Goal: Task Accomplishment & Management: Manage account settings

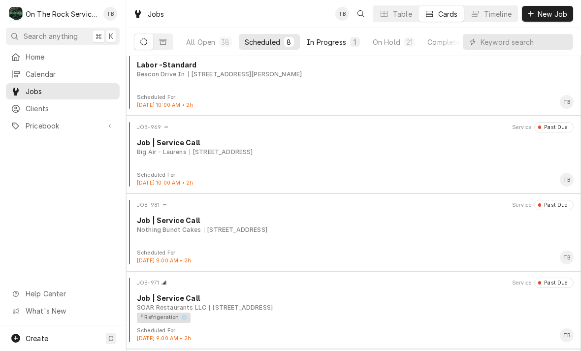
click at [330, 44] on div "In Progress" at bounding box center [326, 42] width 39 height 10
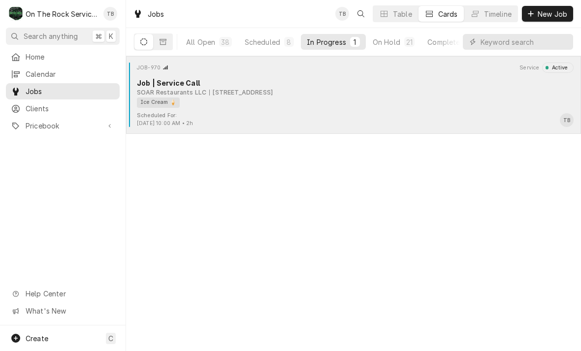
click at [301, 105] on div "Ice Cream 🍦" at bounding box center [352, 102] width 430 height 10
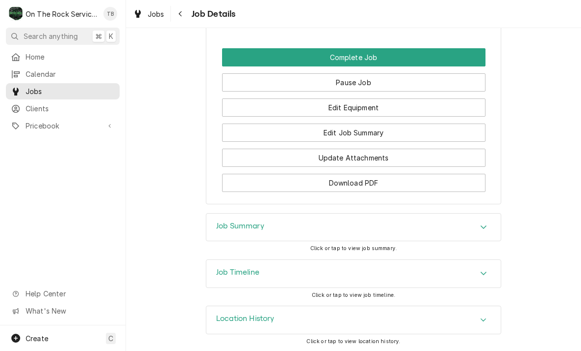
scroll to position [905, 0]
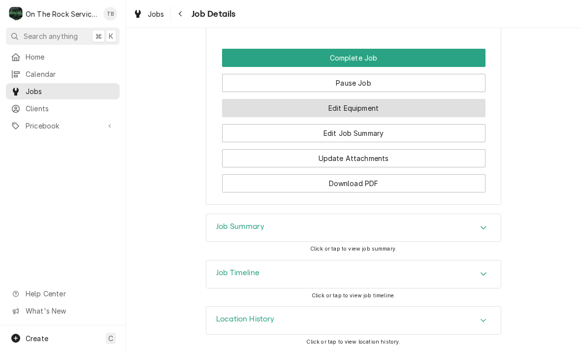
click at [370, 107] on button "Edit Equipment" at bounding box center [353, 108] width 263 height 18
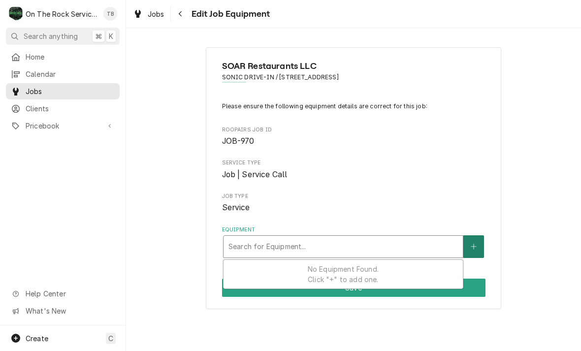
click at [470, 248] on button "Equipment" at bounding box center [473, 246] width 21 height 23
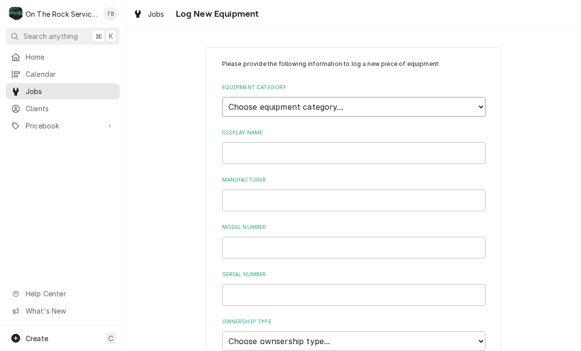
click at [483, 99] on select "Choose equipment category... Cooking Equipment Fryers Ice Machines Ovens and Ra…" at bounding box center [353, 107] width 263 height 20
select select "8"
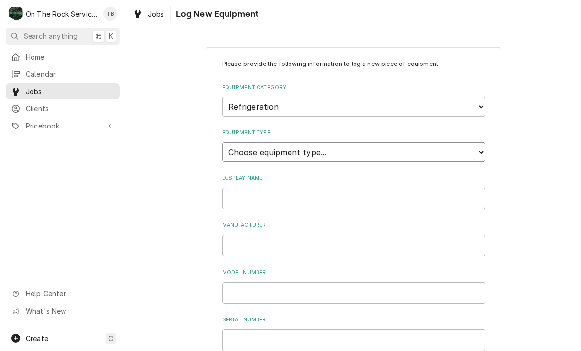
click at [483, 142] on select "Choose equipment type... Bar Refrigeration Blast Chiller Chef Base Freezer Chef…" at bounding box center [353, 152] width 263 height 20
select select "68"
click at [382, 188] on input "Display Name" at bounding box center [353, 199] width 263 height 22
type input "ICE CREAM DISPENSER"
click at [267, 237] on input "Manufacturer" at bounding box center [353, 246] width 263 height 22
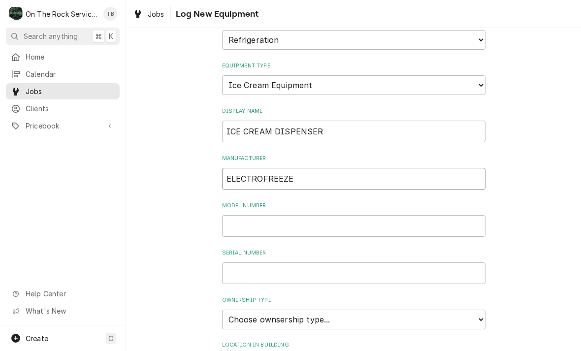
scroll to position [82, 0]
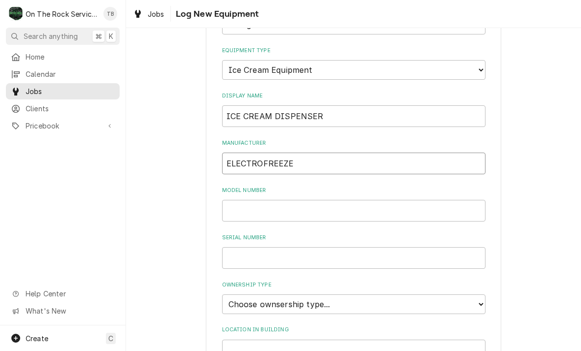
type input "ELECTROFREEZE"
click at [263, 200] on input "Model Number" at bounding box center [353, 211] width 263 height 22
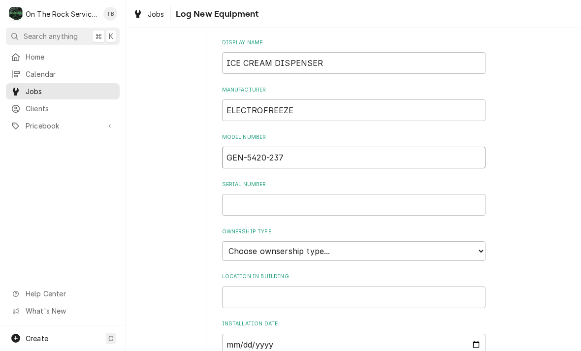
type input "GEN-5420-237"
click at [290, 194] on input "Serial Number" at bounding box center [353, 205] width 263 height 22
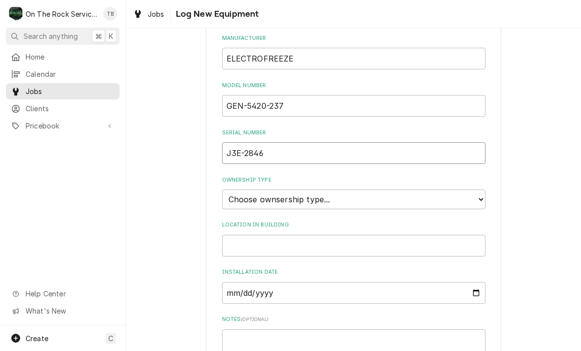
scroll to position [236, 0]
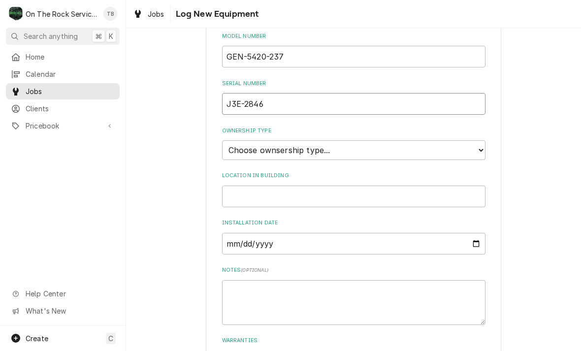
type input "J3E-2846"
click at [476, 140] on select "Choose ownsership type... Unknown Owned Leased Rented" at bounding box center [353, 150] width 263 height 20
select select "0"
click at [362, 186] on input "Location in Building" at bounding box center [353, 197] width 263 height 22
type input "NEXT TO FRONT DOOR"
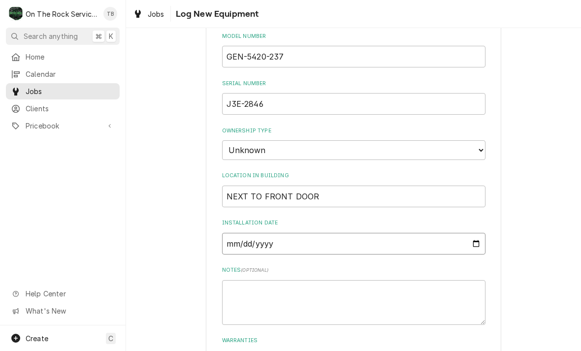
click at [287, 233] on input "Installation Date" at bounding box center [353, 244] width 263 height 22
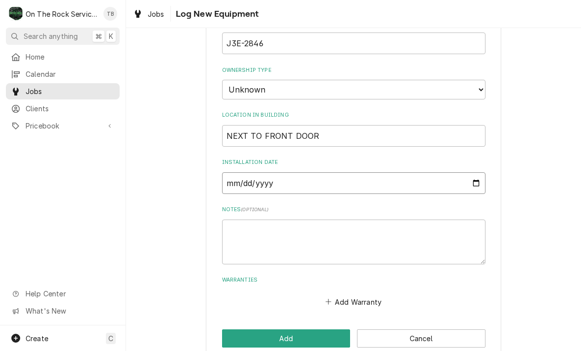
scroll to position [296, 0]
click at [392, 173] on input "2025-08-15" at bounding box center [353, 184] width 263 height 22
click at [382, 173] on input "2025-08-15" at bounding box center [353, 184] width 263 height 22
type input "2022-08-15"
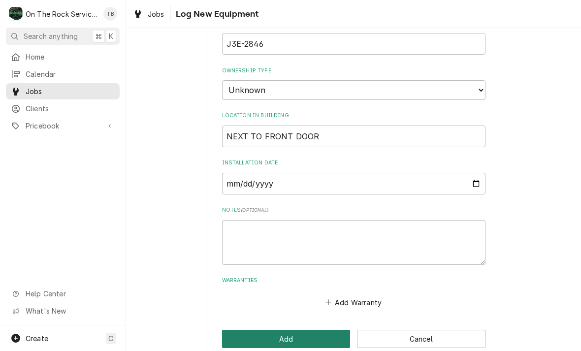
click at [288, 330] on button "Add" at bounding box center [286, 339] width 128 height 18
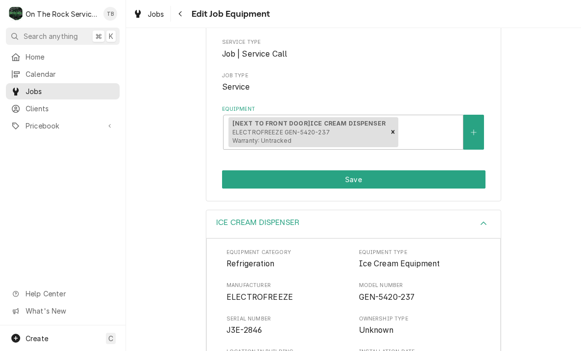
scroll to position [123, 0]
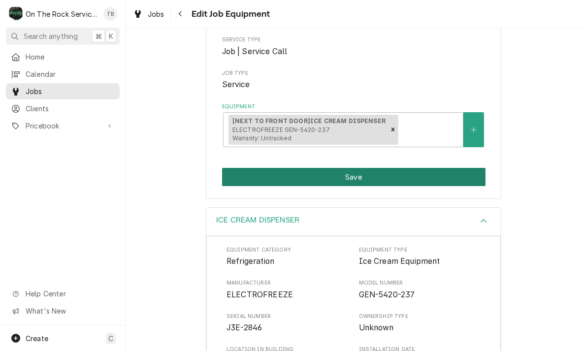
click at [356, 178] on button "Save" at bounding box center [353, 177] width 263 height 18
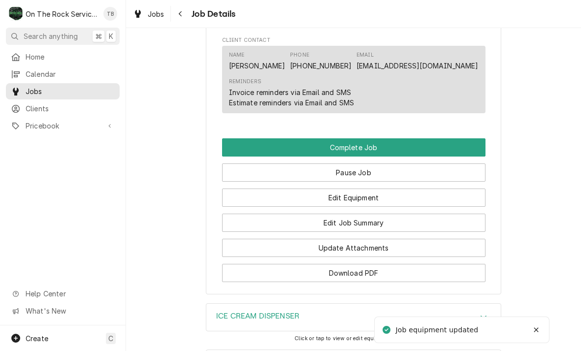
scroll to position [849, 0]
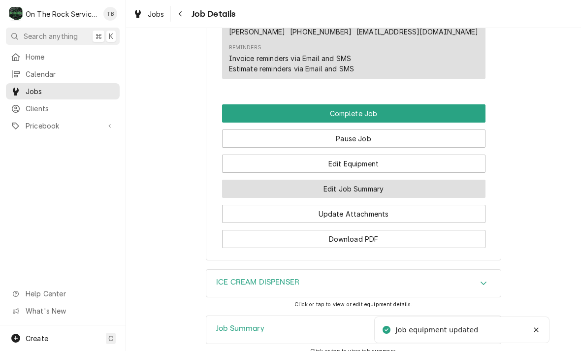
click at [363, 189] on button "Edit Job Summary" at bounding box center [353, 189] width 263 height 18
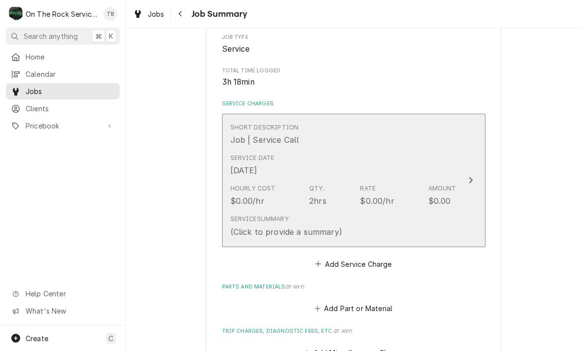
click at [362, 216] on div "Service Summary (Click to provide a summary)" at bounding box center [343, 226] width 226 height 31
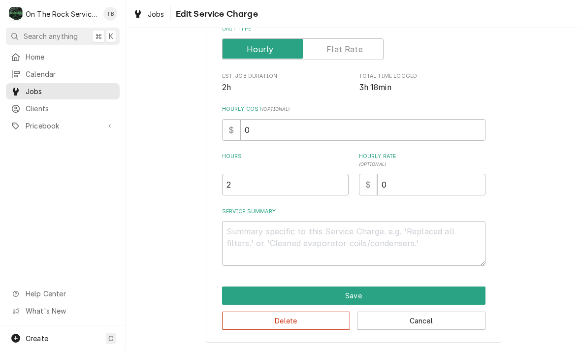
scroll to position [150, 0]
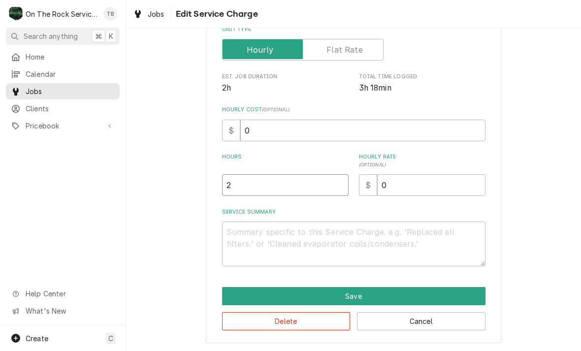
click at [251, 188] on input "2" at bounding box center [285, 185] width 126 height 22
type textarea "x"
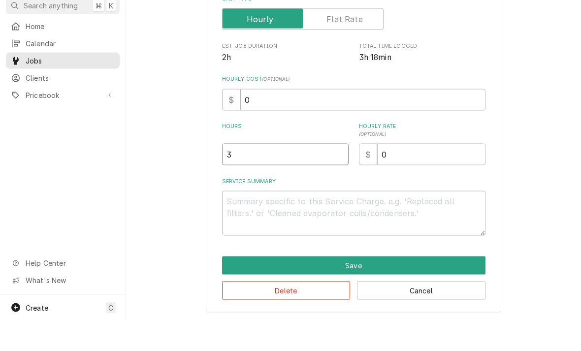
type input "3"
click at [261, 221] on textarea "Service Summary" at bounding box center [353, 243] width 263 height 45
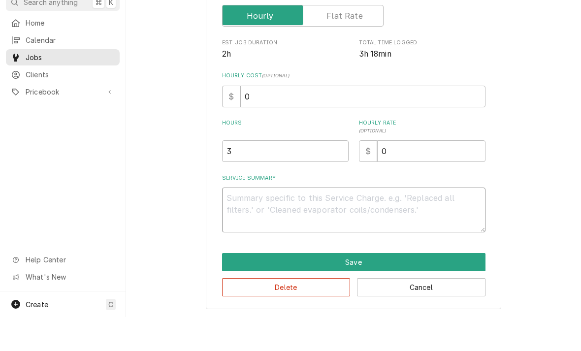
type textarea "x"
type textarea "8"
type textarea "x"
type textarea "8/"
type textarea "x"
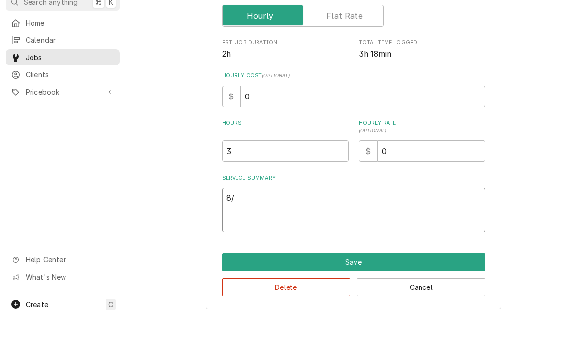
type textarea "8/1"
type textarea "x"
type textarea "8/16"
type textarea "x"
type textarea "8/16/"
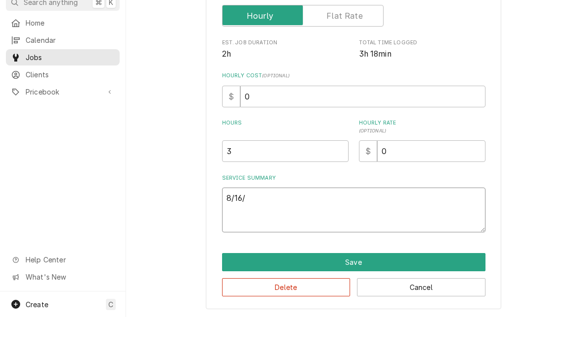
type textarea "x"
type textarea "8/16"
type textarea "x"
type textarea "8/1"
type textarea "x"
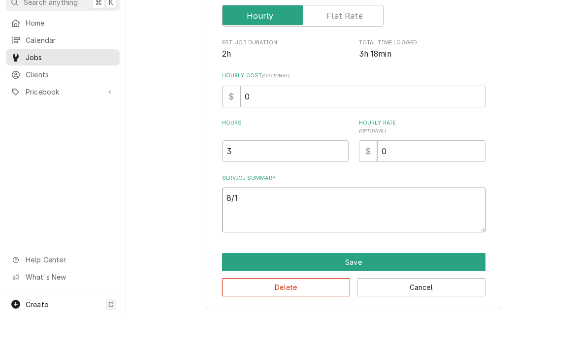
type textarea "8/15"
type textarea "x"
type textarea "8/15/"
type textarea "x"
type textarea "8/15/2"
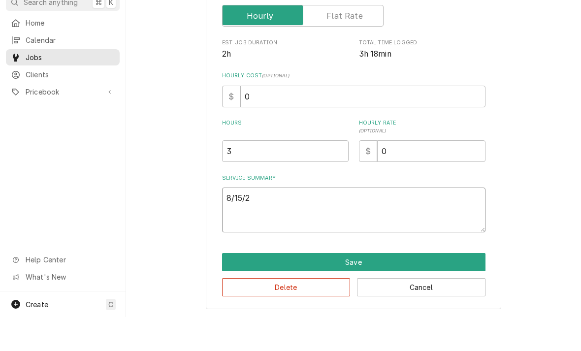
type textarea "x"
type textarea "8/15/25"
type textarea "x"
type textarea "8/15/25"
type textarea "x"
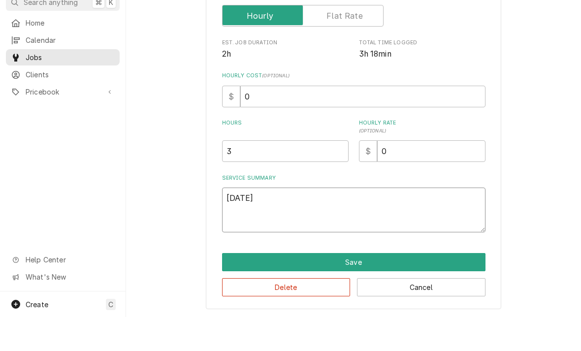
type textarea "8/15/25 T"
type textarea "x"
type textarea "8/15/25 TMB"
type textarea "x"
type textarea "8/15/25 TMB"
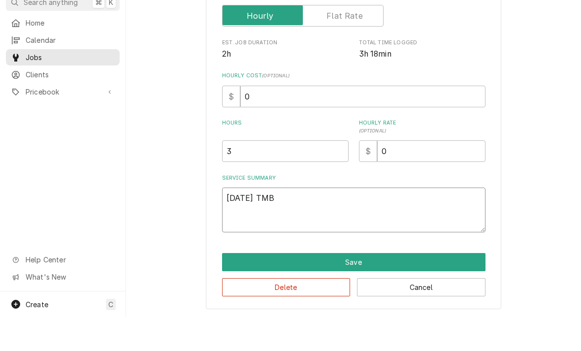
type textarea "x"
type textarea "8/15/25 TMB P"
type textarea "x"
type textarea "8/15/25 TMB PR"
type textarea "x"
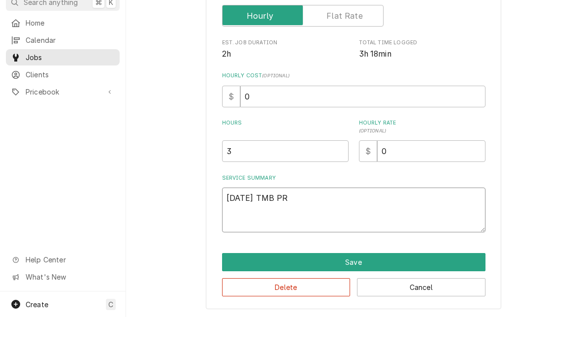
type textarea "8/15/25 TMB PRO"
type textarea "x"
type textarea "8/15/25 TMB PROV"
type textarea "x"
type textarea "8/15/25 TMB PROVI"
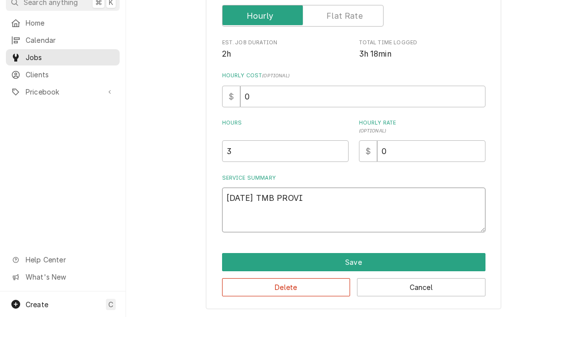
type textarea "x"
type textarea "8/15/25 TMB PROVID"
type textarea "x"
type textarea "8/15/25 TMB PROVIDE"
type textarea "x"
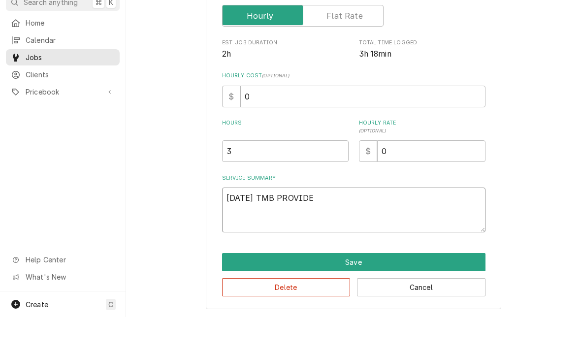
type textarea "8/15/25 TMB PROVIDE"
type textarea "x"
type textarea "8/15/25 TMB PROVIDE SE"
type textarea "x"
type textarea "8/15/25 TMB PROVIDE SER"
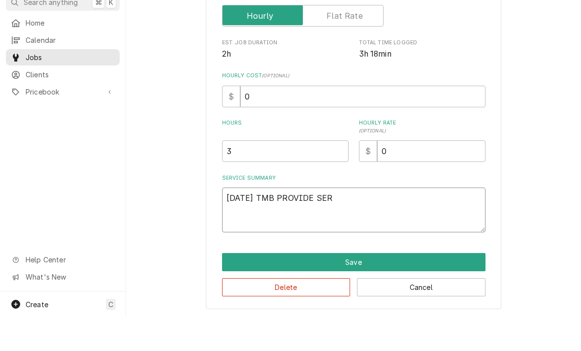
type textarea "x"
type textarea "8/15/25 TMB PROVIDE SERV"
type textarea "x"
type textarea "8/15/25 TMB PROVIDE SERVI"
type textarea "x"
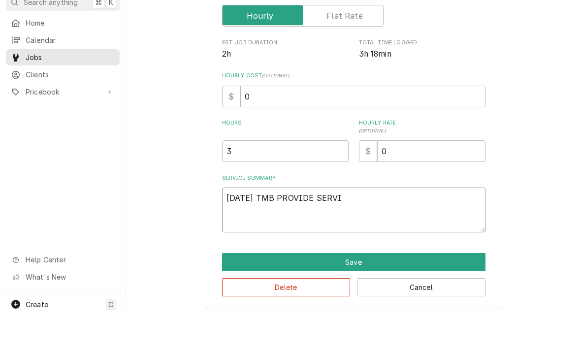
type textarea "8/15/25 TMB PROVIDE SERVIC"
type textarea "x"
type textarea "8/15/25 TMB PROVIDE SERVICE"
type textarea "x"
type textarea "8/15/25 TMB PROVIDE SERVICE P"
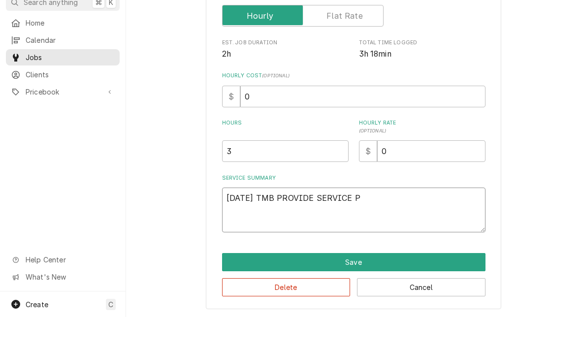
type textarea "x"
type textarea "8/15/25 TMB PROVIDE SERVICE PA"
type textarea "x"
type textarea "8/15/25 TMB PROVIDE SERVICE PART"
type textarea "x"
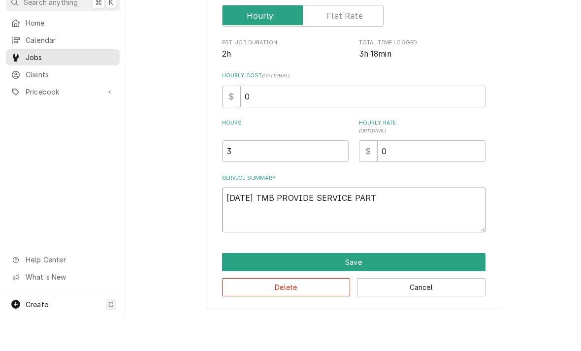
type textarea "8/15/25 TMB PROVIDE SERVICE PARTS"
type textarea "x"
type textarea "8/15/25 TMB PROVIDE SERVICE PARTS"
type textarea "x"
type textarea "8/15/25 TMB PROVIDE SERVICE PARTS A"
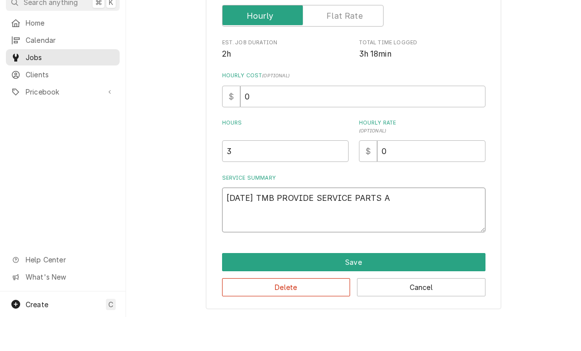
type textarea "x"
type textarea "8/15/25 TMB PROVIDE SERVICE PARTS AND"
type textarea "x"
type textarea "8/15/25 TMB PROVIDE SERVICE PARTS AND"
type textarea "x"
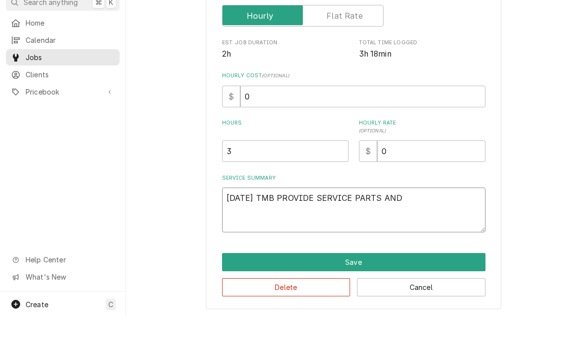
type textarea "8/15/25 TMB PROVIDE SERVICE PARTS AND L"
type textarea "x"
type textarea "8/15/25 TMB PROVIDE SERVICE PARTS AND LA"
type textarea "x"
type textarea "8/15/25 TMB PROVIDE SERVICE PARTS AND LAB"
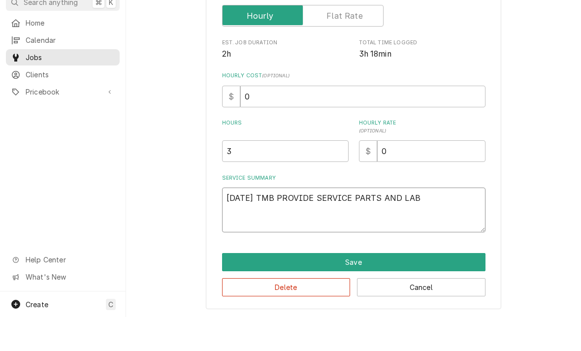
type textarea "x"
type textarea "8/15/25 TMB PROVIDE SERVICE PARTS AND LABO"
type textarea "x"
type textarea "8/15/25 TMB PROVIDE SERVICE PARTS AND LABOR"
type textarea "x"
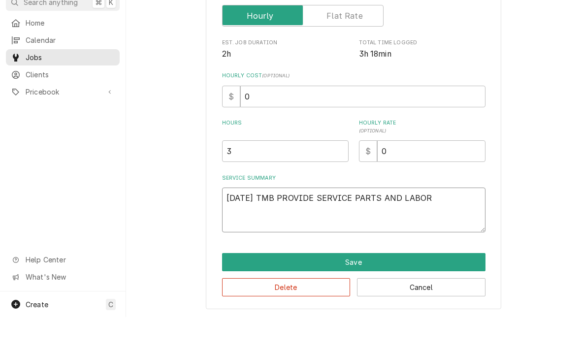
type textarea "8/15/25 TMB PROVIDE SERVICE PARTS AND LABOR"
type textarea "x"
type textarea "8/15/25 TMB PROVIDE SERVICE PARTS AND LABOR T"
type textarea "x"
type textarea "8/15/25 TMB PROVIDE SERVICE PARTS AND LABOR TO"
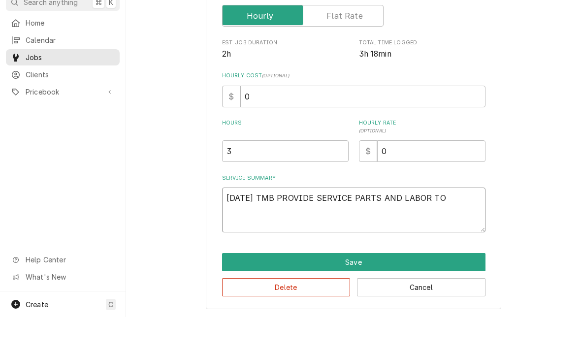
type textarea "x"
type textarea "8/15/25 TMB PROVIDE SERVICE PARTS AND LABOR TO"
type textarea "x"
type textarea "8/15/25 TMB PROVIDE SERVICE PARTS AND LABOR TO D"
type textarea "x"
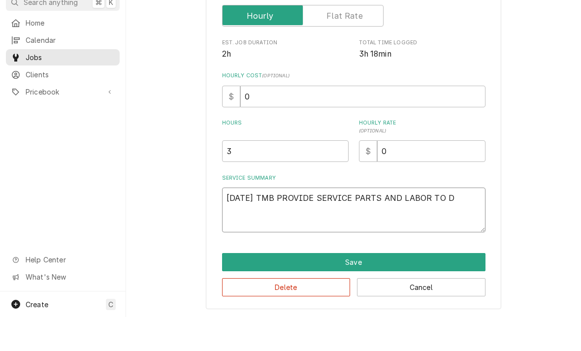
type textarea "8/15/25 TMB PROVIDE SERVICE PARTS AND LABOR TO DE"
type textarea "x"
type textarea "8/15/25 TMB PROVIDE SERVICE PARTS AND LABOR TO DET"
type textarea "x"
type textarea "8/15/25 TMB PROVIDE SERVICE PARTS AND LABOR TO DETE"
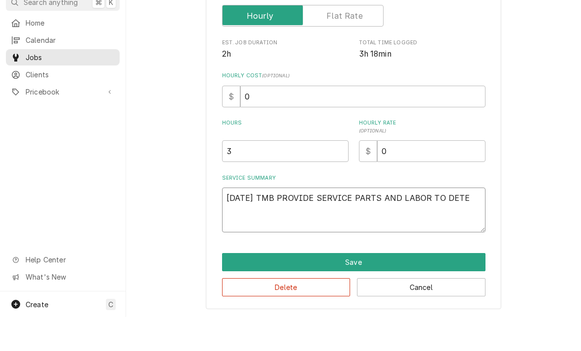
type textarea "x"
type textarea "8/15/25 TMB PROVIDE SERVICE PARTS AND LABOR TO DETER"
type textarea "x"
type textarea "8/15/25 TMB PROVIDE SERVICE PARTS AND LABOR TO DETERM"
type textarea "x"
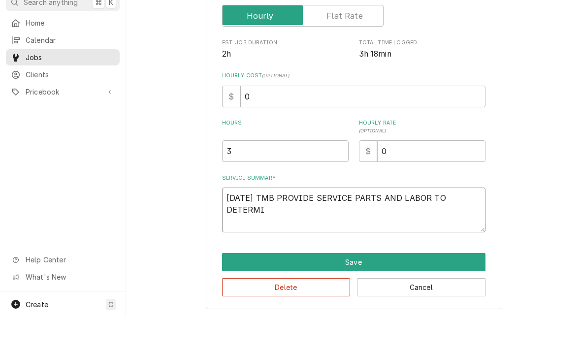
type textarea "8/15/25 TMB PROVIDE SERVICE PARTS AND LABOR TO DETERMIN"
type textarea "x"
type textarea "8/15/25 TMB PROVIDE SERVICE PARTS AND LABOR TO DETERMINE"
type textarea "x"
type textarea "8/15/25 TMB PROVIDE SERVICE PARTS AND LABOR TO DETERMINE T"
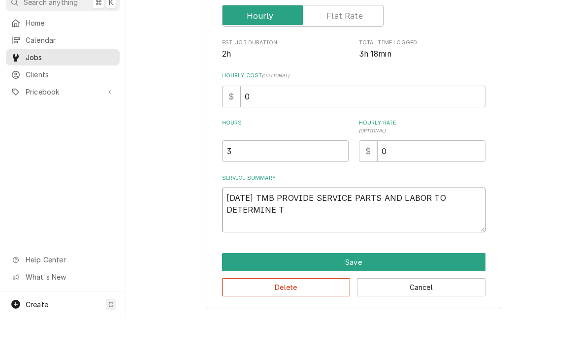
type textarea "x"
type textarea "8/15/25 TMB PROVIDE SERVICE PARTS AND LABOR TO DETERMINE TH"
type textarea "x"
type textarea "8/15/25 TMB PROVIDE SERVICE PARTS AND LABOR TO DETERMINE THA"
type textarea "x"
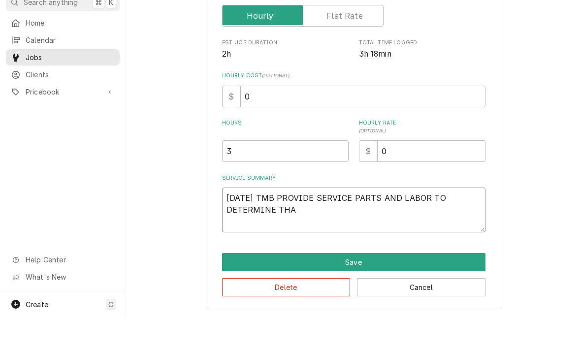
type textarea "8/15/25 TMB PROVIDE SERVICE PARTS AND LABOR TO DETERMINE THAT"
type textarea "x"
type textarea "8/15/25 TMB PROVIDE SERVICE PARTS AND LABOR TO DETERMINE THAT"
type textarea "x"
type textarea "8/15/25 TMB PROVIDE SERVICE PARTS AND LABOR TO DETERMINE THAT C"
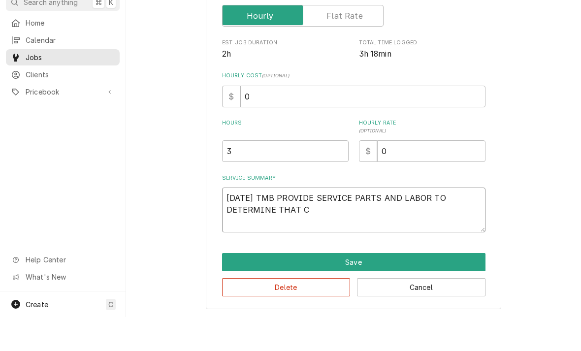
type textarea "x"
type textarea "8/15/25 TMB PROVIDE SERVICE PARTS AND LABOR TO DETERMINE THAT CU"
type textarea "x"
type textarea "8/15/25 TMB PROVIDE SERVICE PARTS AND LABOR TO DETERMINE THAT CUST"
type textarea "x"
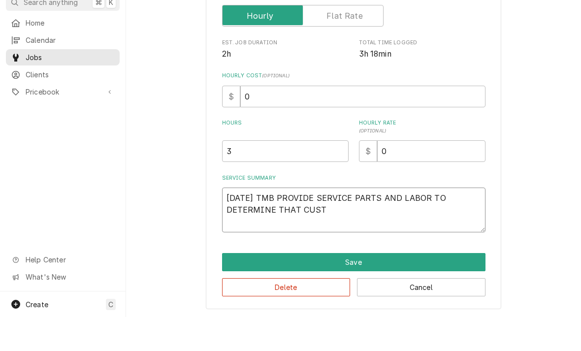
type textarea "8/15/25 TMB PROVIDE SERVICE PARTS AND LABOR TO DETERMINE THAT CUSTO"
type textarea "x"
type textarea "8/15/25 TMB PROVIDE SERVICE PARTS AND LABOR TO DETERMINE THAT CUSTOM"
type textarea "x"
type textarea "8/15/25 TMB PROVIDE SERVICE PARTS AND LABOR TO DETERMINE THAT CUSTOME"
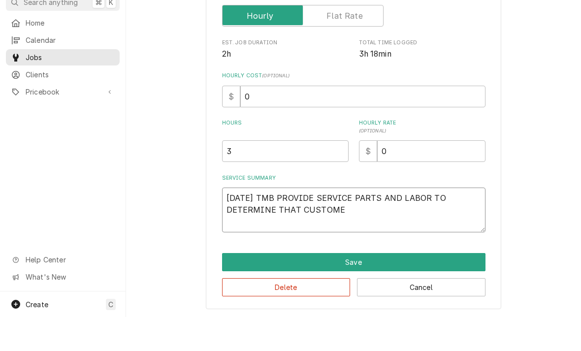
type textarea "x"
type textarea "8/15/25 TMB PROVIDE SERVICE PARTS AND LABOR TO DETERMINE THAT CUSTOMER"
type textarea "x"
type textarea "8/15/25 TMB PROVIDE SERVICE PARTS AND LABOR TO DETERMINE THAT CUSTOMER"
type textarea "x"
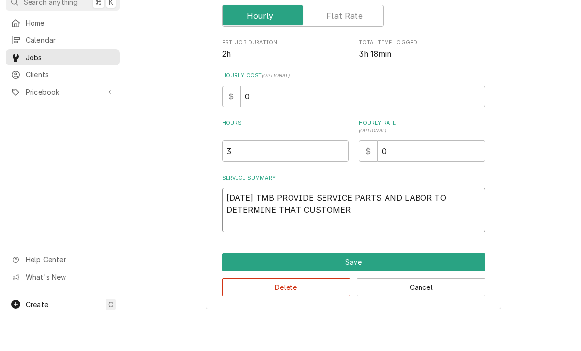
type textarea "8/15/25 TMB PROVIDE SERVICE PARTS AND LABOR TO DETERMINE THAT CUSTOMER E"
type textarea "x"
type textarea "8/15/25 TMB PROVIDE SERVICE PARTS AND LABOR TO DETERMINE THAT CUSTOMER EX"
type textarea "x"
type textarea "8/15/25 TMB PROVIDE SERVICE PARTS AND LABOR TO DETERMINE THAT CUSTOMER EXP"
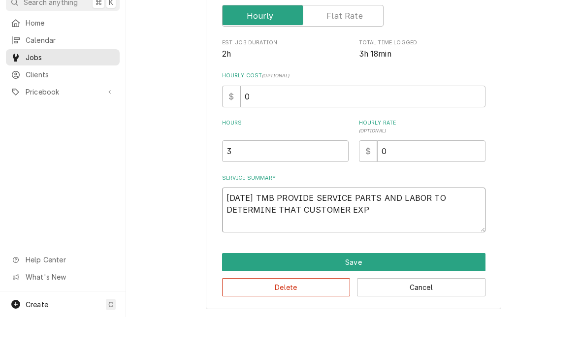
type textarea "x"
type textarea "8/15/25 TMB PROVIDE SERVICE PARTS AND LABOR TO DETERMINE THAT CUSTOMER EXPI"
type textarea "x"
type textarea "8/15/25 TMB PROVIDE SERVICE PARTS AND LABOR TO DETERMINE THAT CUSTOMER EXPIE"
type textarea "x"
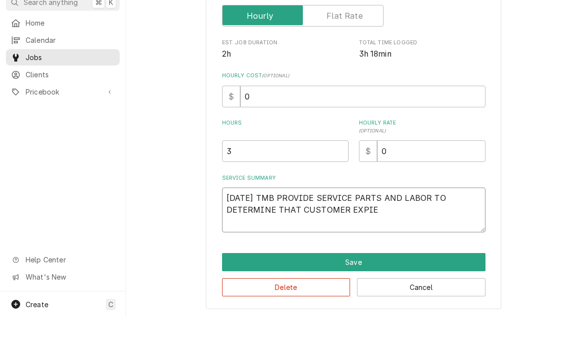
type textarea "8/15/25 TMB PROVIDE SERVICE PARTS AND LABOR TO DETERMINE THAT CUSTOMER EXPIER"
type textarea "x"
type textarea "8/15/25 TMB PROVIDE SERVICE PARTS AND LABOR TO DETERMINE THAT CUSTOMER EXPIERI"
type textarea "x"
type textarea "8/15/25 TMB PROVIDE SERVICE PARTS AND LABOR TO DETERMINE THAT CUSTOMER EXPIERIE"
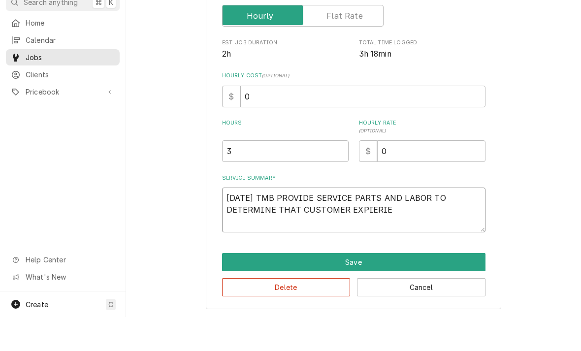
type textarea "x"
type textarea "8/15/25 TMB PROVIDE SERVICE PARTS AND LABOR TO DETERMINE THAT CUSTOMER EXPIERIEN"
type textarea "x"
type textarea "8/15/25 TMB PROVIDE SERVICE PARTS AND LABOR TO DETERMINE THAT CUSTOMER EXPIERIE…"
type textarea "x"
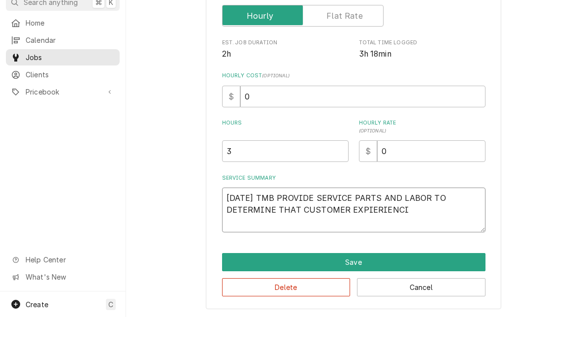
type textarea "8/15/25 TMB PROVIDE SERVICE PARTS AND LABOR TO DETERMINE THAT CUSTOMER EXPIERIE…"
type textarea "x"
type textarea "8/15/25 TMB PROVIDE SERVICE PARTS AND LABOR TO DETERMINE THAT CUSTOMER EXPIERIE…"
type textarea "x"
type textarea "8/15/25 TMB PROVIDE SERVICE PARTS AND LABOR TO DETERMINE THAT CUSTOMER EXPIERIE…"
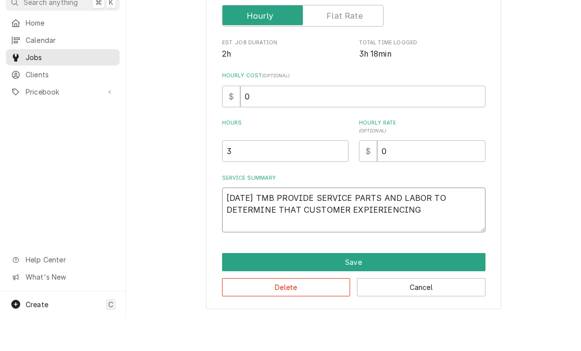
type textarea "x"
type textarea "8/15/25 TMB PROVIDE SERVICE PARTS AND LABOR TO DETERMINE THAT CUSTOMER EXPIERIE…"
type textarea "x"
type textarea "8/15/25 TMB PROVIDE SERVICE PARTS AND LABOR TO DETERMINE THAT CUSTOMER EXPIERIE…"
type textarea "x"
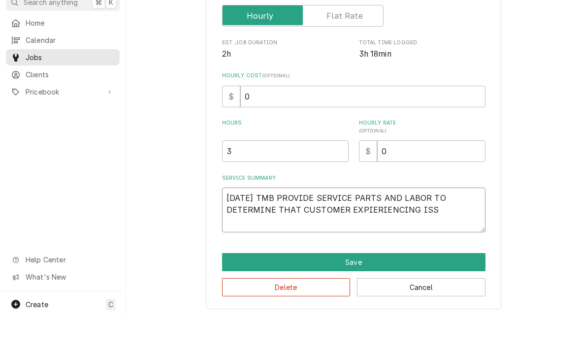
type textarea "8/15/25 TMB PROVIDE SERVICE PARTS AND LABOR TO DETERMINE THAT CUSTOMER EXPIERIE…"
type textarea "x"
type textarea "8/15/25 TMB PROVIDE SERVICE PARTS AND LABOR TO DETERMINE THAT CUSTOMER EXPIERIE…"
type textarea "x"
type textarea "8/15/25 TMB PROVIDE SERVICE PARTS AND LABOR TO DETERMINE THAT CUSTOMER EXPIERIE…"
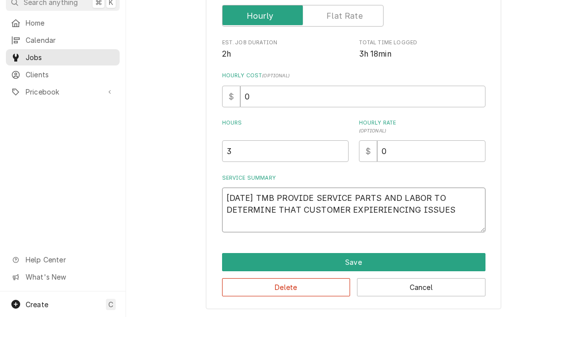
type textarea "x"
type textarea "8/15/25 TMB PROVIDE SERVICE PARTS AND LABOR TO DETERMINE THAT CUSTOMER EXPIERIE…"
type textarea "x"
type textarea "8/15/25 TMB PROVIDE SERVICE PARTS AND LABOR TO DETERMINE THAT CUSTOMER EXPIERIE…"
type textarea "x"
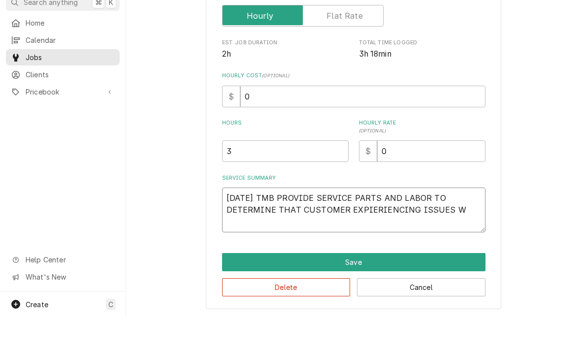
type textarea "8/15/25 TMB PROVIDE SERVICE PARTS AND LABOR TO DETERMINE THAT CUSTOMER EXPIERIE…"
type textarea "x"
type textarea "8/15/25 TMB PROVIDE SERVICE PARTS AND LABOR TO DETERMINE THAT CUSTOMER EXPIERIE…"
type textarea "x"
type textarea "8/15/25 TMB PROVIDE SERVICE PARTS AND LABOR TO DETERMINE THAT CUSTOMER EXPIERIE…"
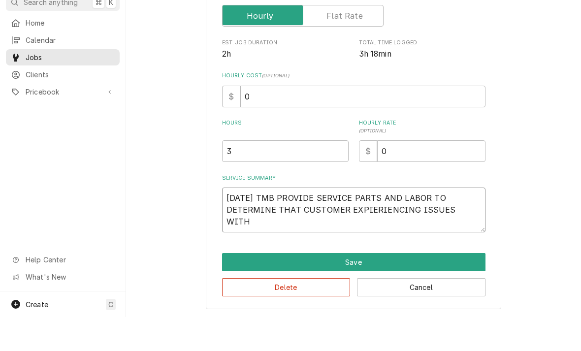
type textarea "x"
type textarea "8/15/25 TMB PROVIDE SERVICE PARTS AND LABOR TO DETERMINE THAT CUSTOMER EXPIERIE…"
type textarea "x"
type textarea "8/15/25 TMB PROVIDE SERVICE PARTS AND LABOR TO DETERMINE THAT CUSTOMER EXPIERIE…"
type textarea "x"
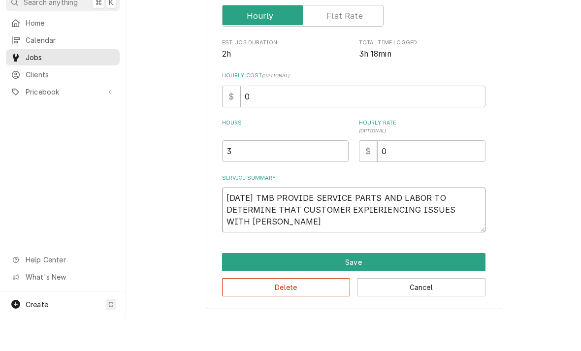
type textarea "8/15/25 TMB PROVIDE SERVICE PARTS AND LABOR TO DETERMINE THAT CUSTOMER EXPIERIE…"
type textarea "x"
type textarea "8/15/25 TMB PROVIDE SERVICE PARTS AND LABOR TO DETERMINE THAT CUSTOMER EXPIERIE…"
type textarea "x"
type textarea "8/15/25 TMB PROVIDE SERVICE PARTS AND LABOR TO DETERMINE THAT CUSTOMER EXPIERIE…"
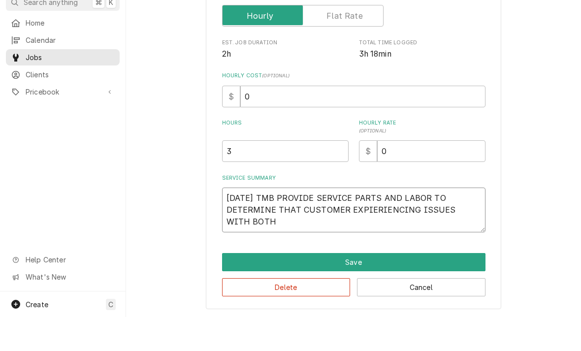
type textarea "x"
type textarea "8/15/25 TMB PROVIDE SERVICE PARTS AND LABOR TO DETERMINE THAT CUSTOMER EXPIERIE…"
type textarea "x"
type textarea "8/15/25 TMB PROVIDE SERVICE PARTS AND LABOR TO DETERMINE THAT CUSTOMER EXPIERIE…"
type textarea "x"
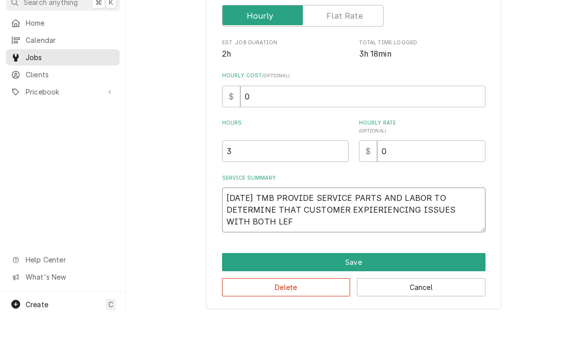
type textarea "8/15/25 TMB PROVIDE SERVICE PARTS AND LABOR TO DETERMINE THAT CUSTOMER EXPIERIE…"
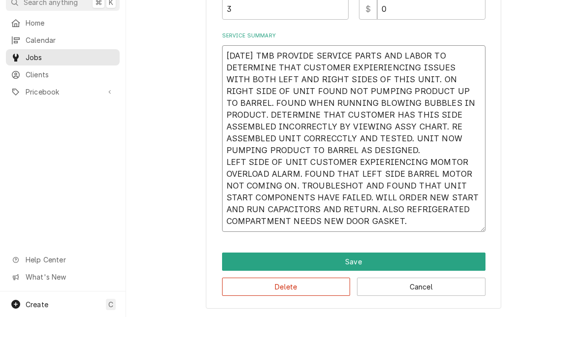
scroll to position [291, 0]
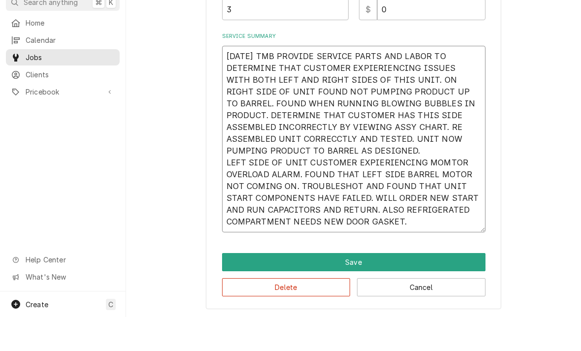
click at [323, 150] on textarea "8/15/25 TMB PROVIDE SERVICE PARTS AND LABOR TO DETERMINE THAT CUSTOMER EXPIERIE…" at bounding box center [353, 173] width 263 height 187
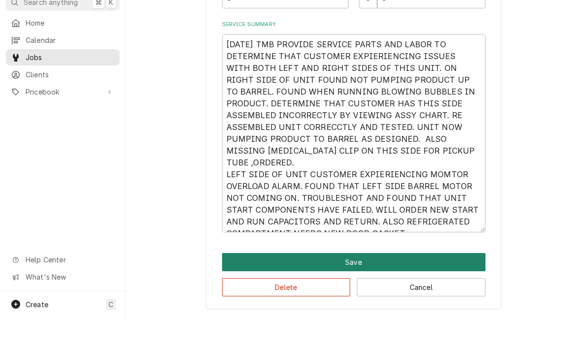
click at [359, 287] on button "Save" at bounding box center [353, 296] width 263 height 18
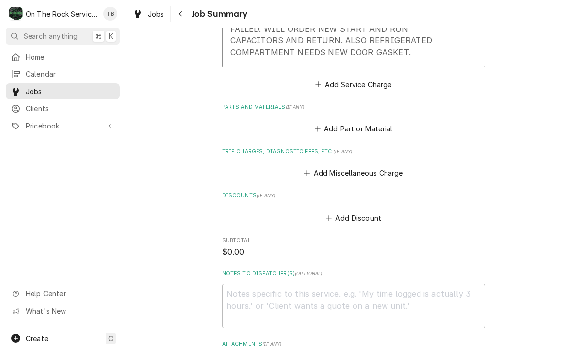
scroll to position [565, 0]
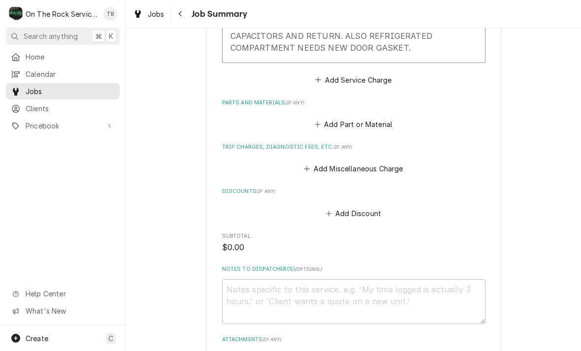
click at [384, 188] on label "Discounts ( if any )" at bounding box center [353, 192] width 263 height 8
click at [374, 162] on button "Add Miscellaneous Charge" at bounding box center [353, 169] width 102 height 14
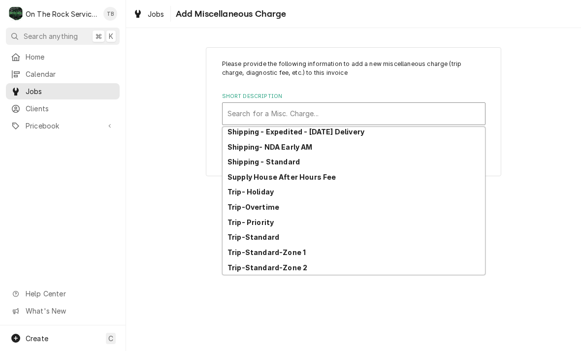
scroll to position [169, 0]
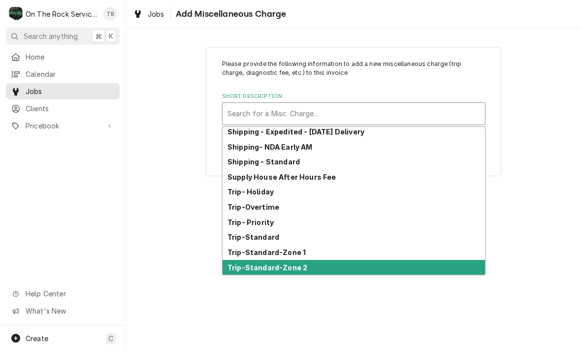
click at [303, 267] on strong "Trip-Standard-Zone 2" at bounding box center [267, 267] width 80 height 8
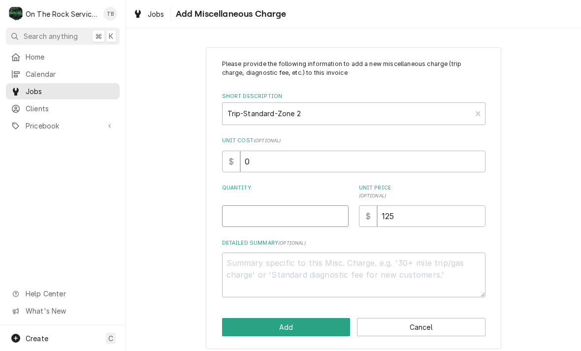
click at [275, 219] on input "Quantity" at bounding box center [285, 216] width 126 height 22
click at [541, 186] on div "Please provide the following information to add a new miscellaneous charge (tri…" at bounding box center [353, 197] width 455 height 319
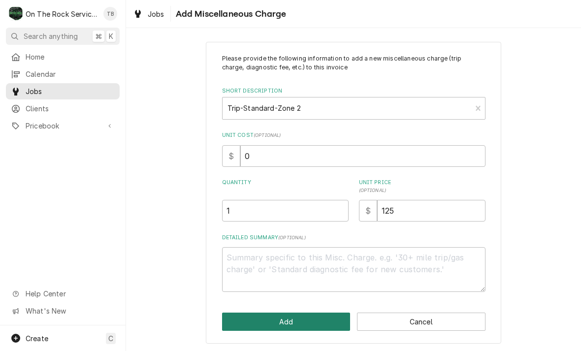
click at [290, 319] on button "Add" at bounding box center [286, 322] width 128 height 18
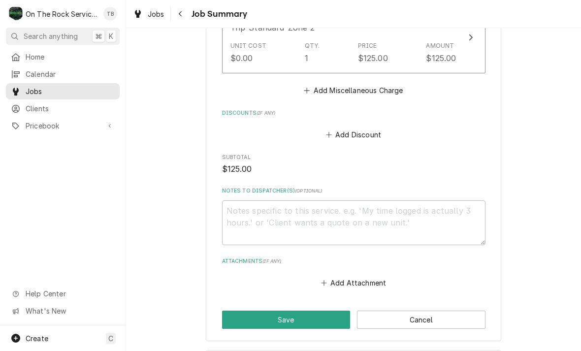
scroll to position [723, 0]
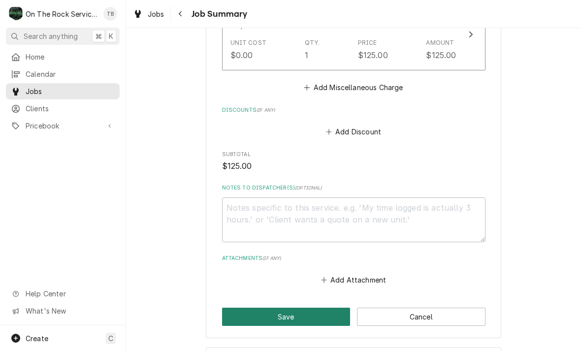
click at [288, 308] on button "Save" at bounding box center [286, 317] width 128 height 18
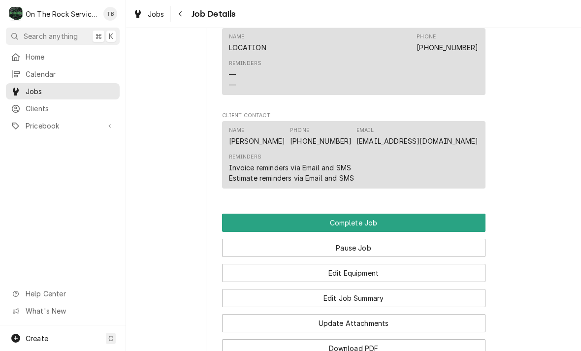
scroll to position [836, 0]
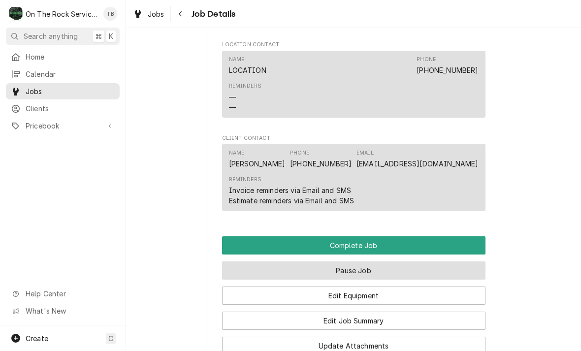
click at [371, 267] on button "Pause Job" at bounding box center [353, 270] width 263 height 18
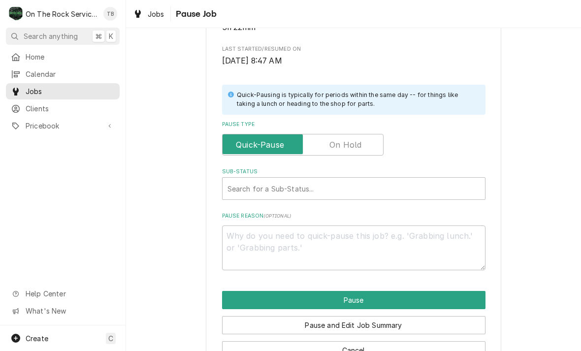
scroll to position [169, 0]
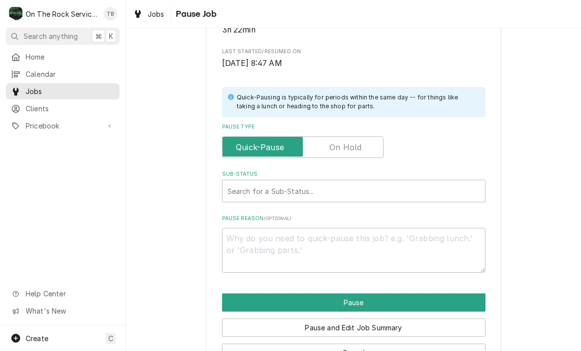
click at [362, 150] on input "Pause Type" at bounding box center [302, 147] width 153 height 22
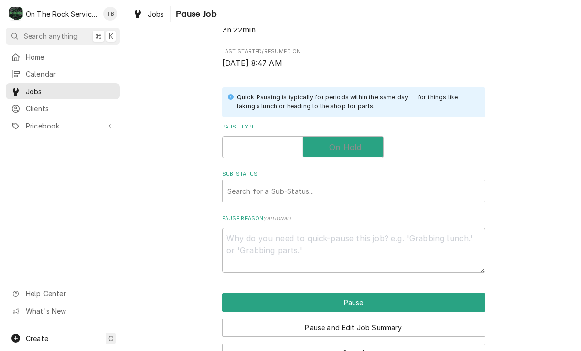
checkbox input "true"
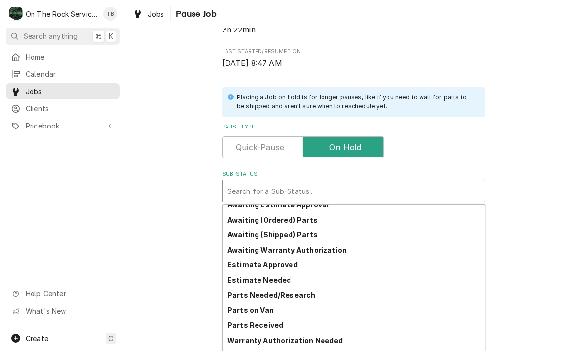
scroll to position [33, 0]
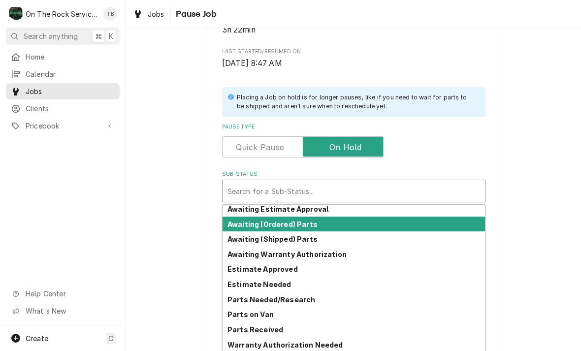
click at [307, 221] on strong "Awaiting (Ordered) Parts" at bounding box center [272, 224] width 90 height 8
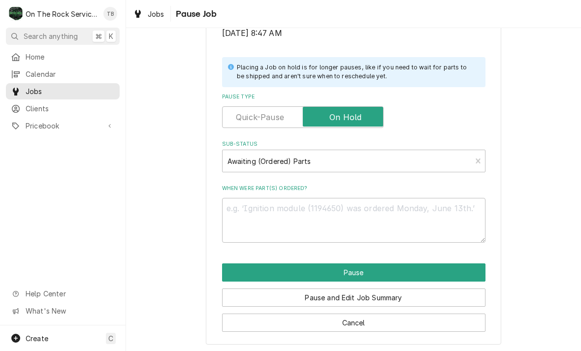
scroll to position [198, 0]
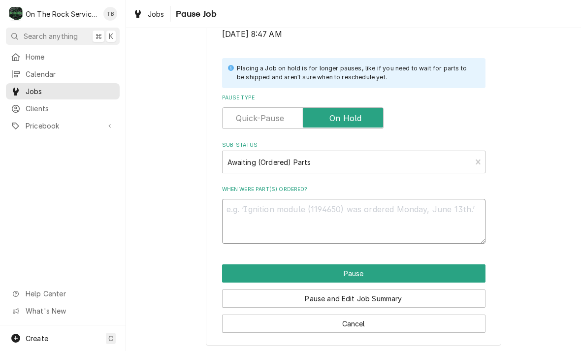
click at [253, 207] on textarea "When were part(s) ordered?" at bounding box center [353, 221] width 263 height 45
type textarea "x"
type textarea "G"
type textarea "x"
type textarea "GA"
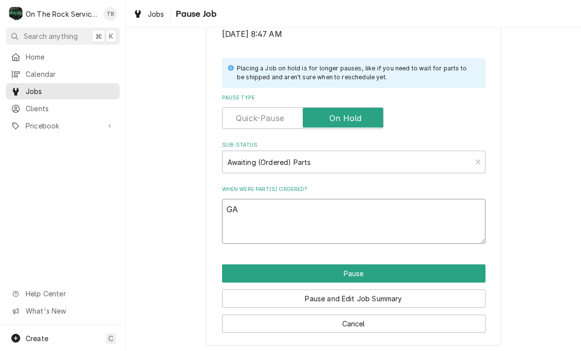
type textarea "x"
type textarea "GASK"
type textarea "x"
type textarea "GASKET"
type textarea "x"
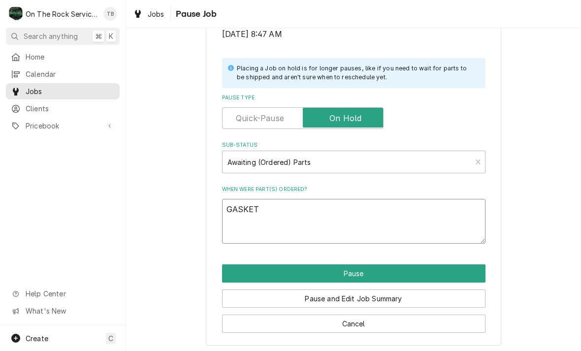
type textarea "GASKET/"
type textarea "x"
type textarea "GASKET/C"
type textarea "x"
type textarea "GASKET/CAP"
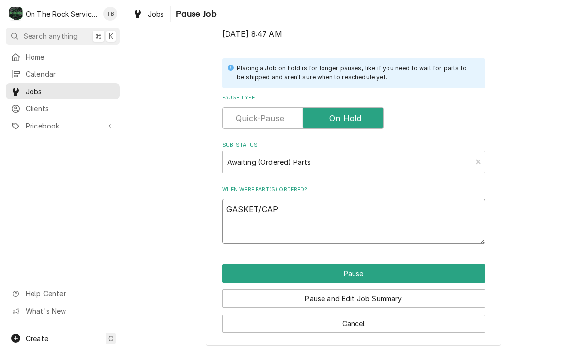
type textarea "x"
type textarea "GASKET/CAPA"
type textarea "x"
type textarea "GASKET/CAPAC"
type textarea "x"
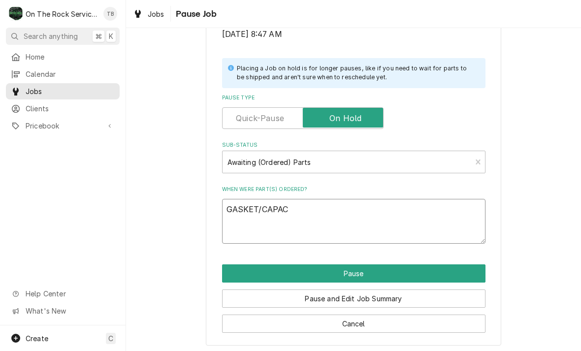
type textarea "GASKET/CAPACI"
type textarea "x"
type textarea "GASKET/CAPACIT"
type textarea "x"
type textarea "GASKET/CAPACITO"
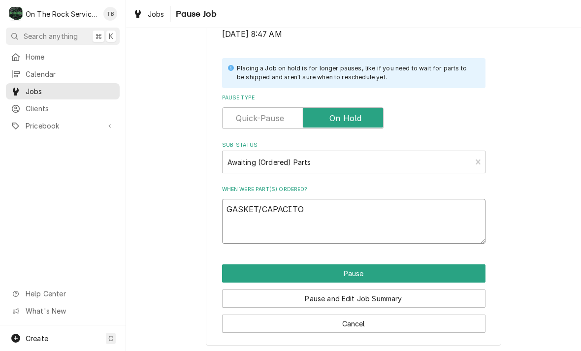
type textarea "x"
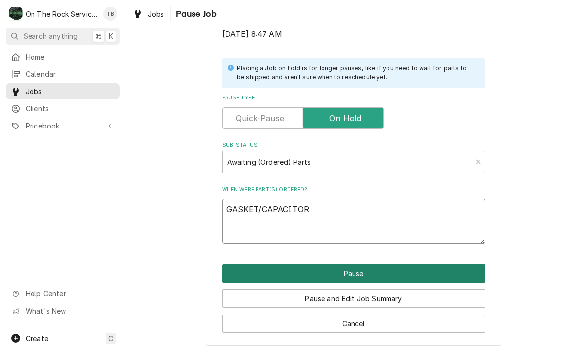
type textarea "GASKET/CAPACITOR"
click at [363, 272] on button "Pause" at bounding box center [353, 273] width 263 height 18
type textarea "x"
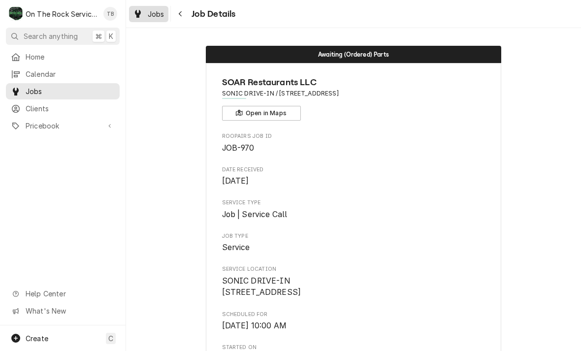
click at [154, 16] on span "Jobs" at bounding box center [156, 14] width 17 height 10
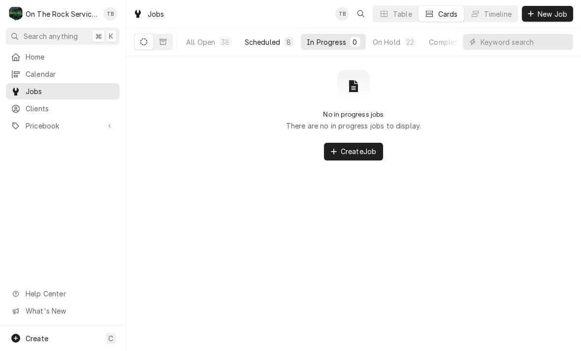
click at [266, 44] on div "Scheduled" at bounding box center [262, 42] width 35 height 10
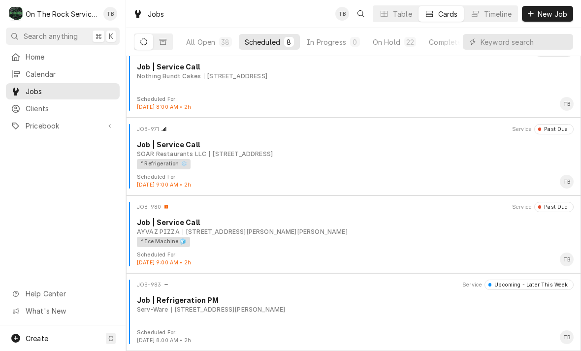
scroll to position [327, 0]
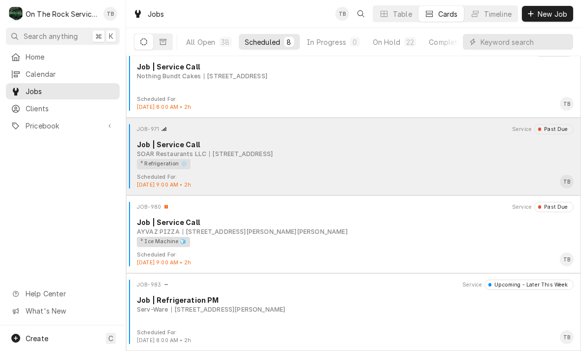
click at [385, 154] on div "SOAR Restaurants LLC 3980 GA 17Alt, Eastanollee, GA 30538" at bounding box center [355, 154] width 437 height 9
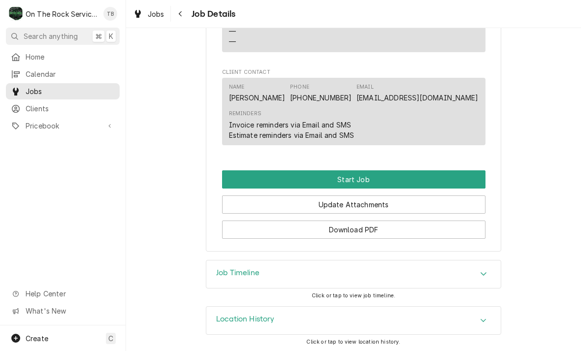
scroll to position [749, 0]
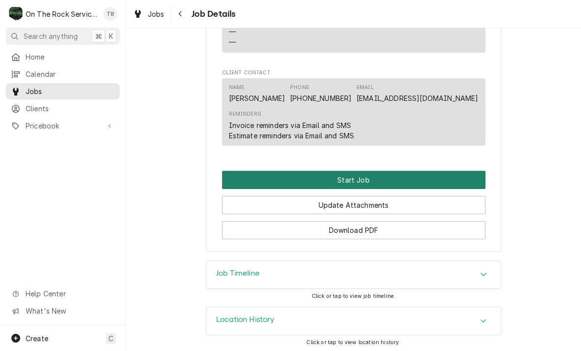
click at [368, 177] on button "Start Job" at bounding box center [353, 180] width 263 height 18
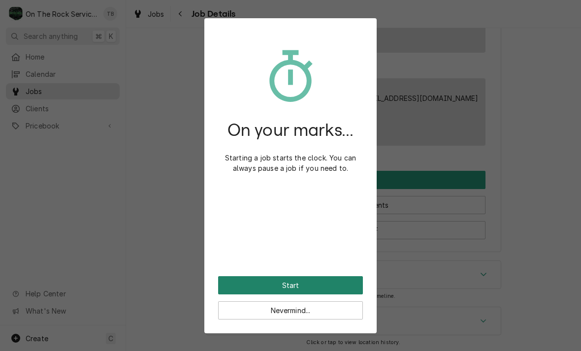
click at [337, 281] on button "Start" at bounding box center [290, 285] width 145 height 18
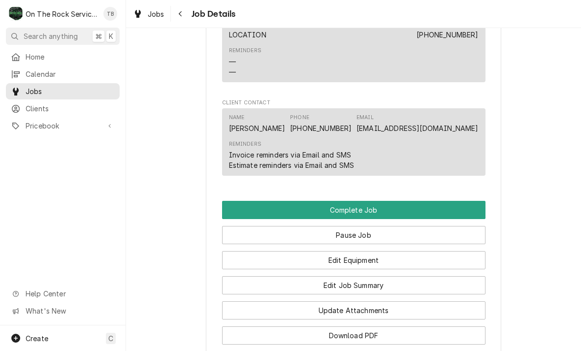
scroll to position [844, 0]
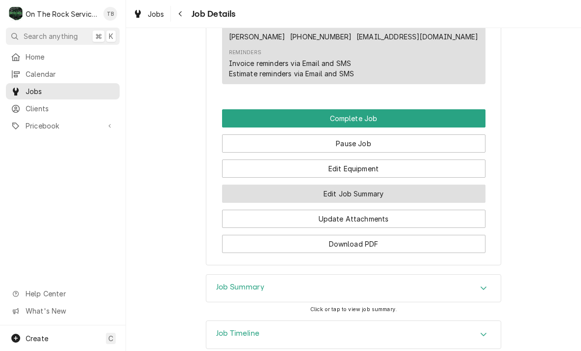
click at [366, 193] on button "Edit Job Summary" at bounding box center [353, 194] width 263 height 18
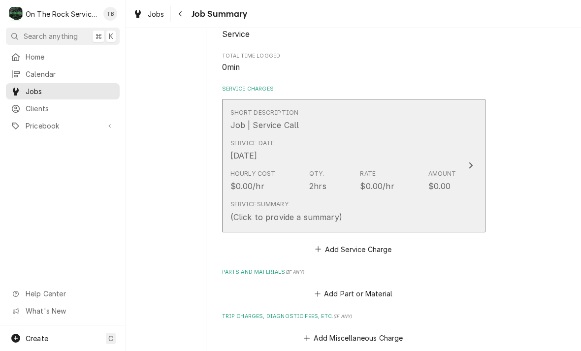
click at [342, 204] on div "Service Summary (Click to provide a summary)" at bounding box center [343, 211] width 226 height 31
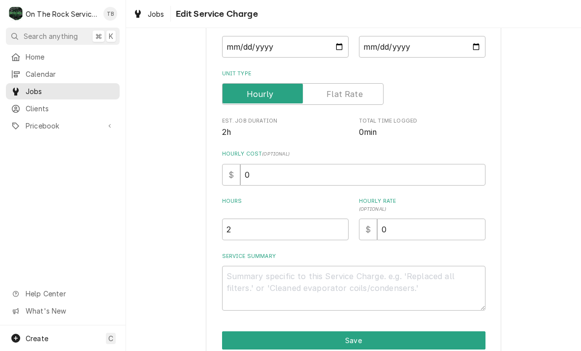
scroll to position [108, 0]
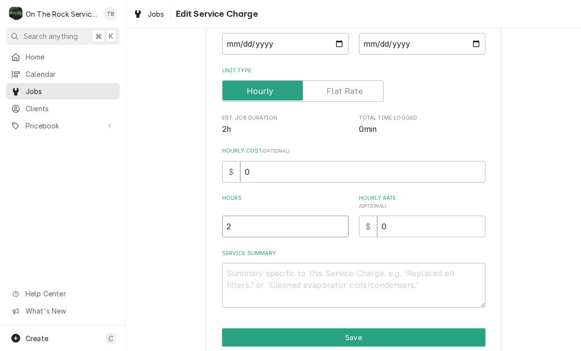
click at [248, 228] on input "2" at bounding box center [285, 227] width 126 height 22
type textarea "x"
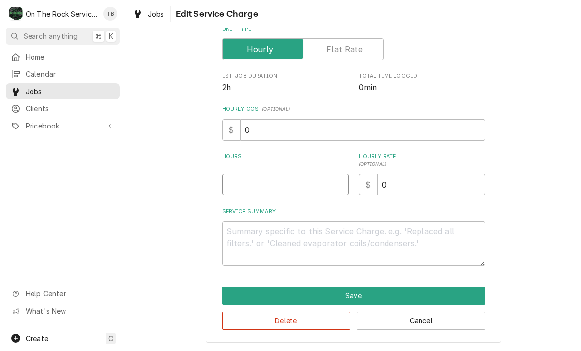
scroll to position [150, 0]
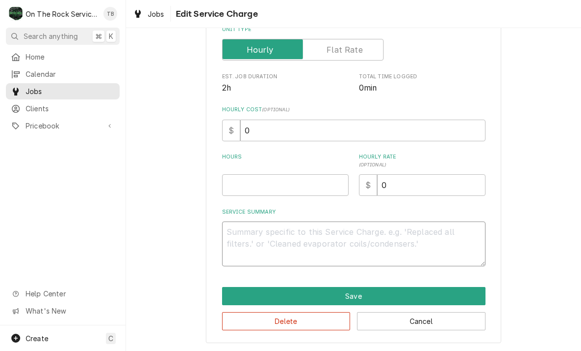
click at [253, 239] on textarea "Service Summary" at bounding box center [353, 243] width 263 height 45
type textarea "x"
type textarea "8"
type textarea "x"
type textarea "8/"
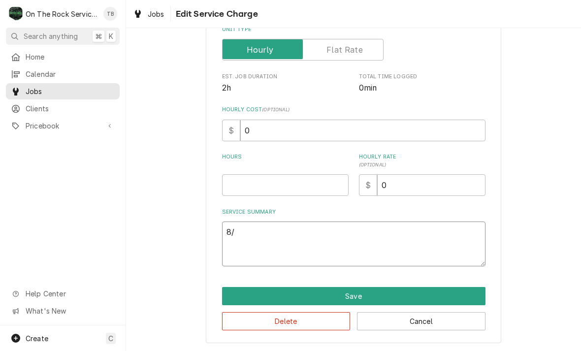
type textarea "x"
type textarea "8/1"
type textarea "x"
type textarea "8/15"
type textarea "x"
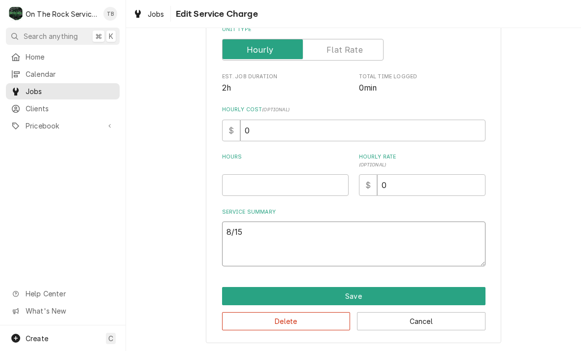
type textarea "8/15/"
type textarea "x"
type textarea "8/15/2"
type textarea "x"
type textarea "[DATE]"
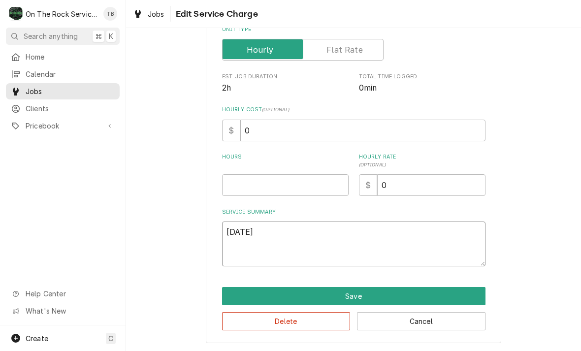
type textarea "x"
type textarea "[DATE]"
type textarea "x"
type textarea "8/15/25 CA"
type textarea "x"
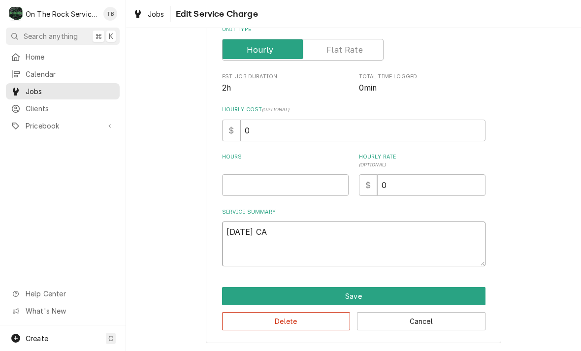
type textarea "8/15/25 CAN"
type textarea "x"
type textarea "8/15/25 CANC"
type textarea "x"
type textarea "8/15/25 CANCE"
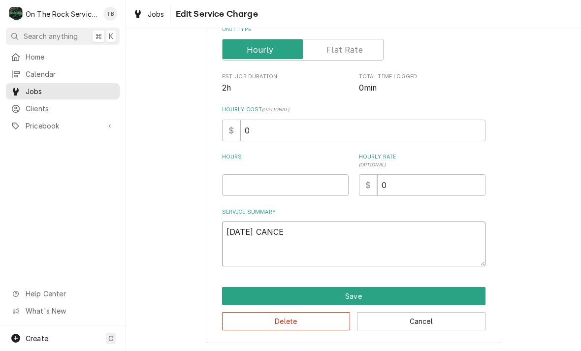
type textarea "x"
type textarea "8/15/25 CANCEL"
type textarea "x"
type textarea "8/15/25 CANCELLE"
type textarea "x"
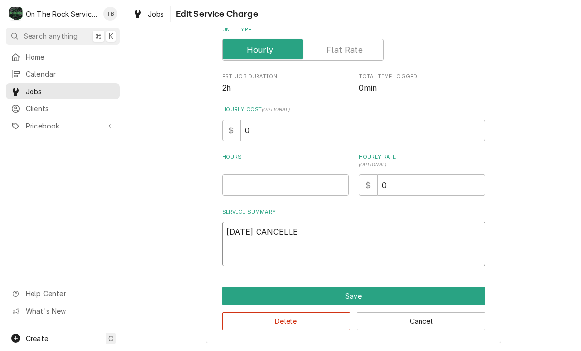
type textarea "8/15/25 CANCELLED"
type textarea "x"
type textarea "8/15/25 CANCELLED A"
type textarea "x"
type textarea "8/15/25 CANCELLED AT"
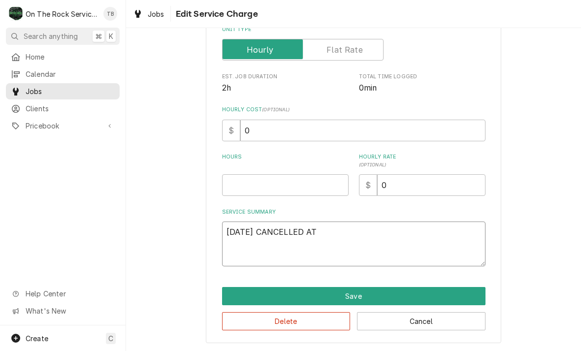
type textarea "x"
type textarea "8/15/25 CANCELLED ATT"
type textarea "x"
type textarea "8/15/25 CANCELLED ATT"
type textarea "x"
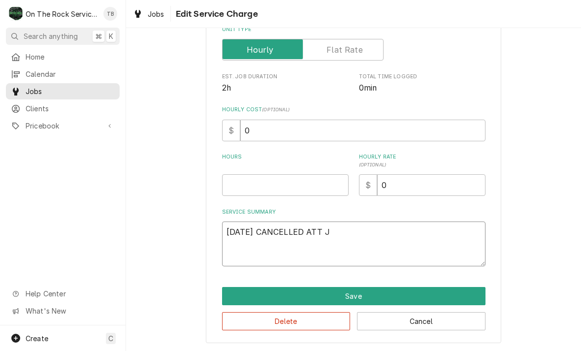
type textarea "8/15/25 CANCELLED ATT JO"
type textarea "x"
type textarea "8/15/25 CANCELLED ATT JOB"
type textarea "x"
type textarea "8/15/25 CANCELLED ATT JO"
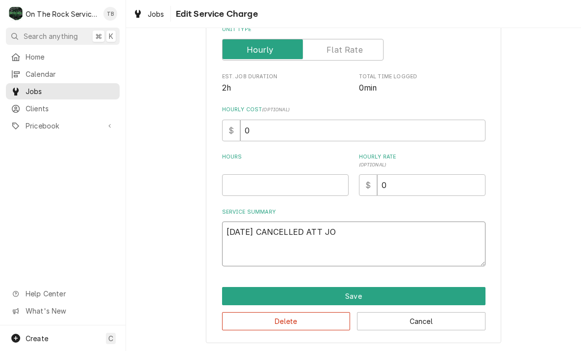
type textarea "x"
type textarea "8/15/25 CANCELLED ATT J"
type textarea "x"
type textarea "8/15/25 CANCELLED ATT"
type textarea "x"
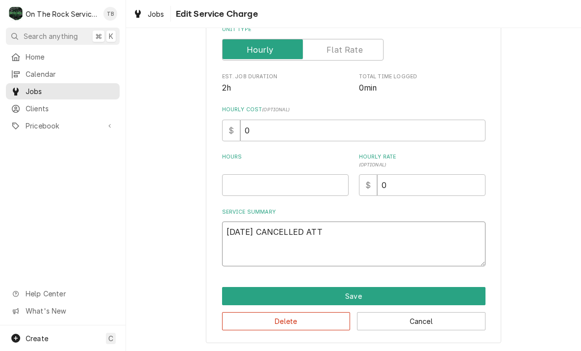
type textarea "8/15/25 CANCELLED ATT"
type textarea "x"
type textarea "8/15/25 CANCELLED AT"
type textarea "x"
type textarea "8/15/25 CANCELLED AT"
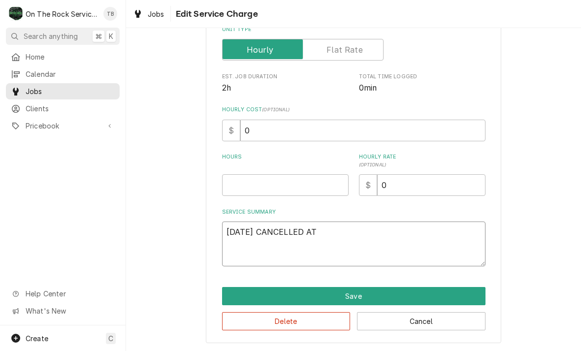
type textarea "x"
type textarea "8/15/25 CANCELLED AT JO"
type textarea "x"
type textarea "8/15/25 CANCELLED AT JOB"
type textarea "x"
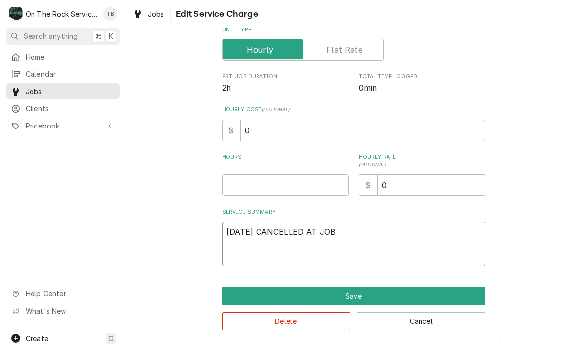
type textarea "8/15/25 CANCELLED AT JOBS"
type textarea "x"
type textarea "8/15/25 CANCELLED AT JOBSI"
type textarea "x"
type textarea "8/15/25 CANCELLED AT JOBSIT"
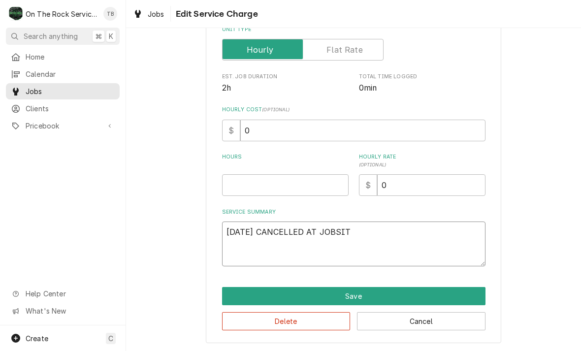
type textarea "x"
type textarea "8/15/25 CANCELLED AT JOBSITE"
type textarea "x"
type textarea "8/15/25 CANCELLED AT JOBSITE."
type textarea "x"
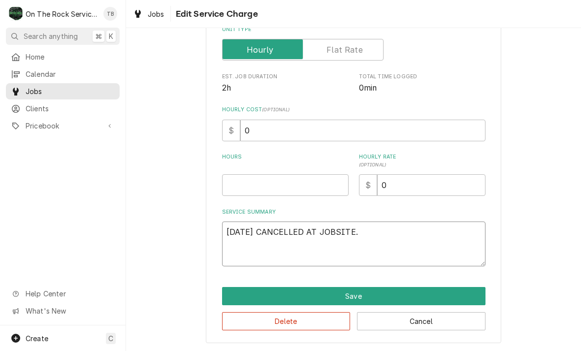
type textarea "8/15/25 CANCELLED AT JOBSITE."
type textarea "x"
type textarea "8/15/25 CANCELLED AT JOBSITE. U"
type textarea "x"
type textarea "8/15/25 CANCELLED AT JOBSITE. UN"
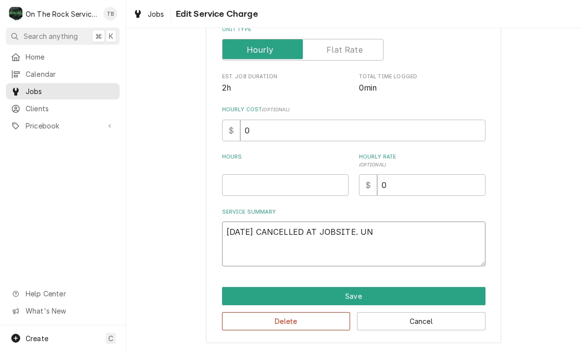
type textarea "x"
type textarea "8/15/25 CANCELLED AT JOBSITE. UNI"
type textarea "x"
type textarea "8/15/25 CANCELLED AT JOBSITE. UNIT"
type textarea "x"
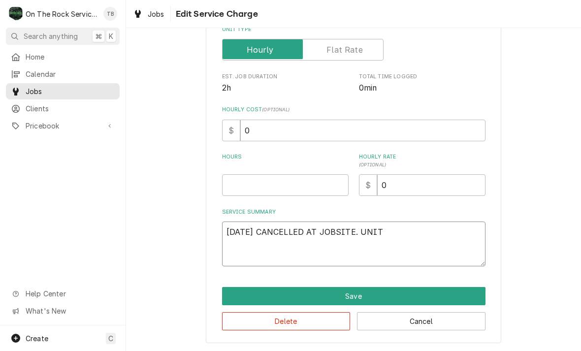
type textarea "8/15/25 CANCELLED AT JOBSITE. UNIT"
type textarea "x"
type textarea "8/15/25 CANCELLED AT JOBSITE. UNIT O"
type textarea "x"
type textarea "8/15/25 CANCELLED AT JOBSITE. UNIT OP"
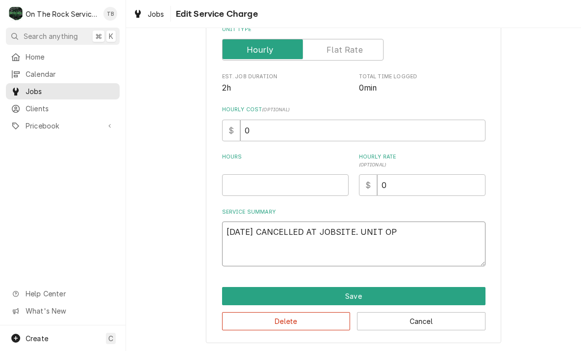
type textarea "x"
type textarea "8/15/25 CANCELLED AT JOBSITE. UNIT OPE"
type textarea "x"
type textarea "8/15/25 CANCELLED AT JOBSITE. UNIT OPER"
type textarea "x"
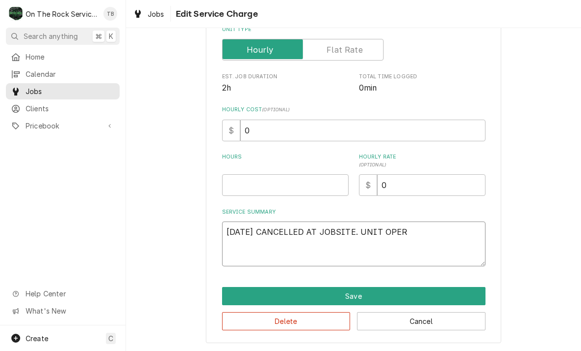
type textarea "8/15/25 CANCELLED AT JOBSITE. UNIT OPERA"
type textarea "x"
type textarea "8/15/25 CANCELLED AT JOBSITE. UNIT OPERATI"
type textarea "x"
type textarea "8/15/25 CANCELLED AT JOBSITE. UNIT OPERATIN"
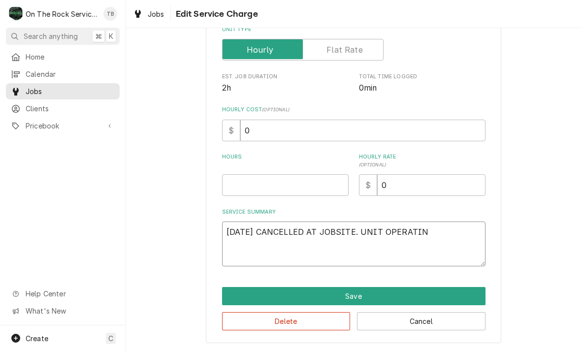
type textarea "x"
type textarea "8/15/25 CANCELLED AT JOBSITE. UNIT OPERATING"
type textarea "x"
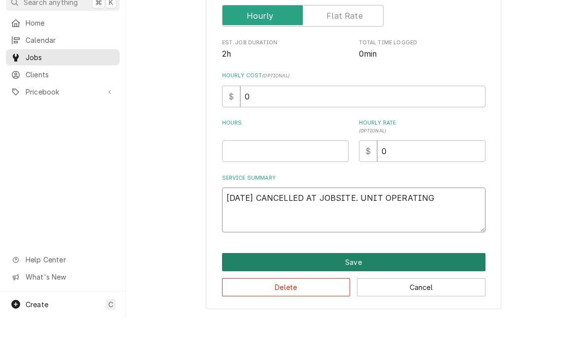
type textarea "8/15/25 CANCELLED AT JOBSITE. UNIT OPERATING"
click at [355, 287] on button "Save" at bounding box center [353, 296] width 263 height 18
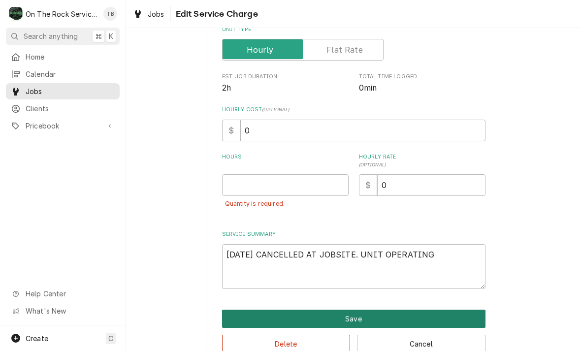
click at [359, 315] on button "Save" at bounding box center [353, 319] width 263 height 18
click at [351, 316] on button "Save" at bounding box center [353, 319] width 263 height 18
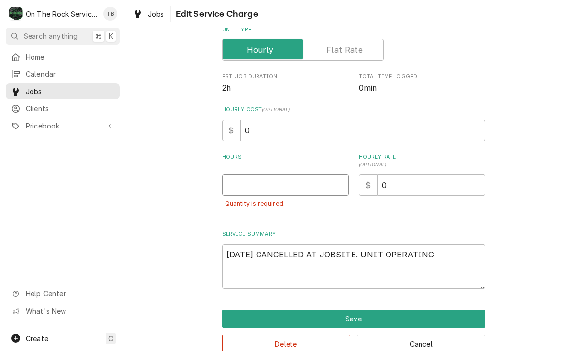
click at [271, 180] on input "Hours" at bounding box center [285, 185] width 126 height 22
type textarea "x"
type input "0"
click at [541, 184] on div "Use the fields below to edit this service charge Short Description Job | Servic…" at bounding box center [353, 131] width 455 height 485
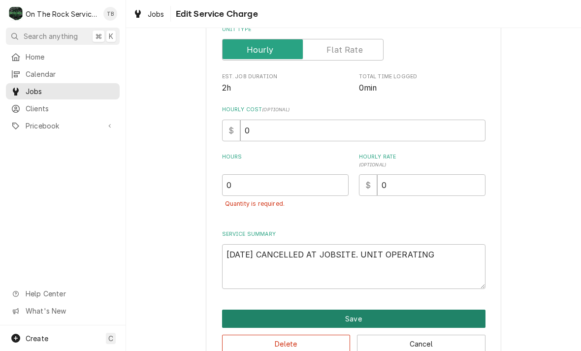
click at [328, 314] on button "Save" at bounding box center [353, 319] width 263 height 18
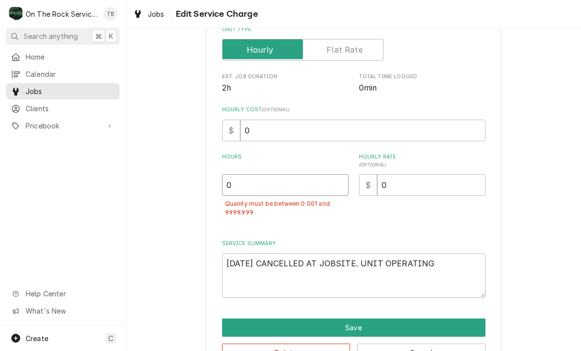
click at [269, 183] on input "0" at bounding box center [285, 185] width 126 height 22
type textarea "x"
type input "00"
type textarea "x"
type input "00.0"
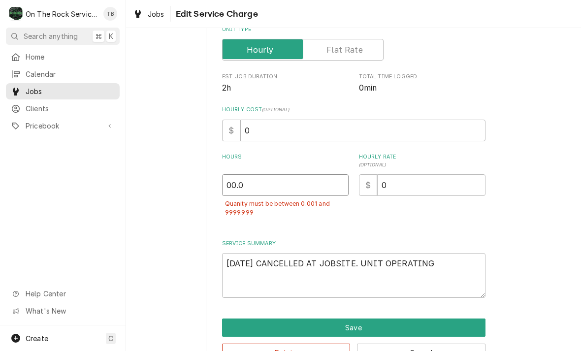
type textarea "x"
type input "00.00"
type textarea "x"
type input "00.001"
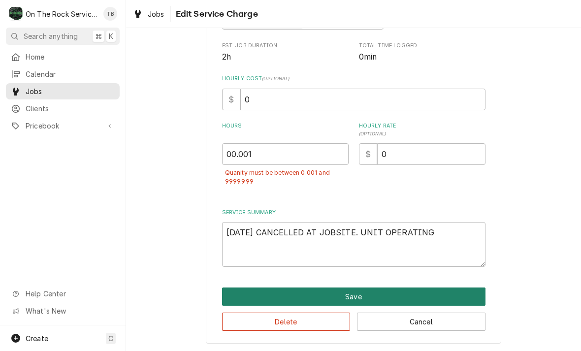
click at [356, 296] on button "Save" at bounding box center [353, 296] width 263 height 18
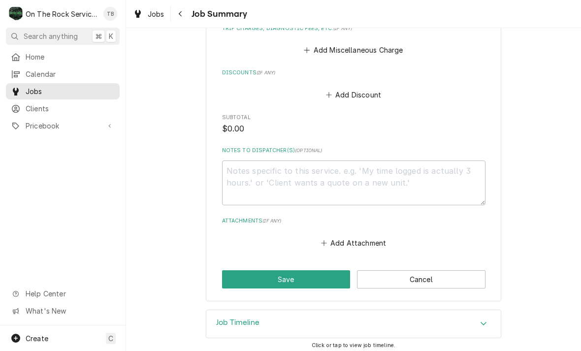
scroll to position [470, 0]
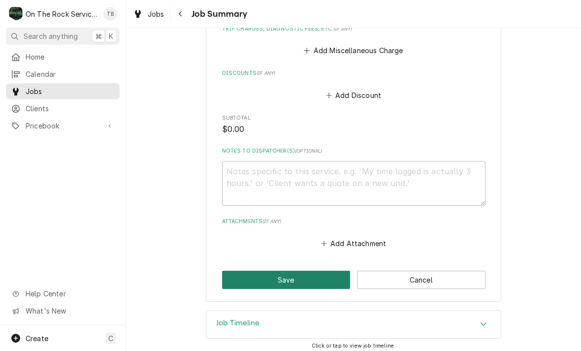
click at [291, 273] on button "Save" at bounding box center [286, 280] width 128 height 18
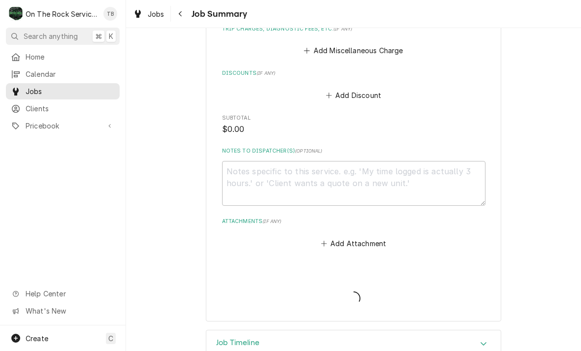
type textarea "x"
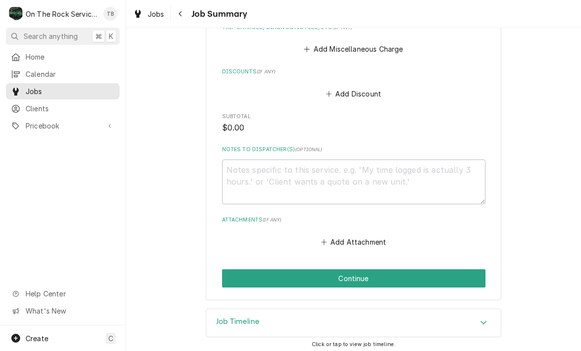
scroll to position [470, 0]
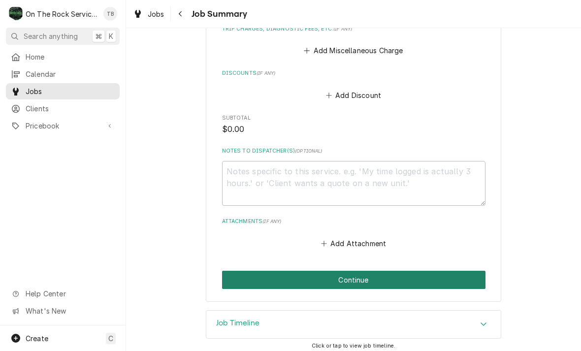
click at [370, 271] on button "Continue" at bounding box center [353, 280] width 263 height 18
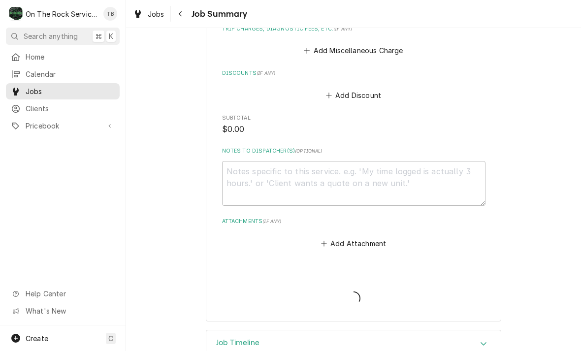
type textarea "x"
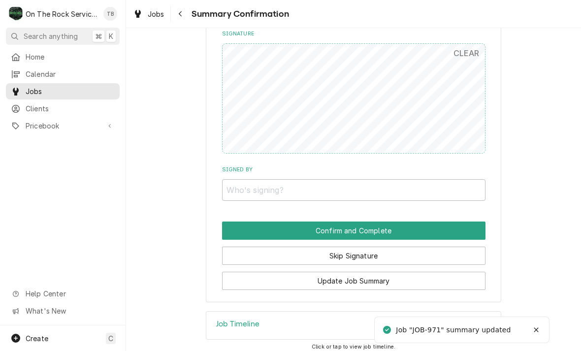
scroll to position [508, 0]
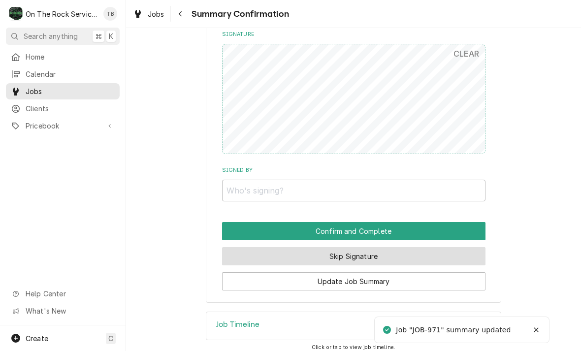
click at [340, 250] on button "Skip Signature" at bounding box center [353, 256] width 263 height 18
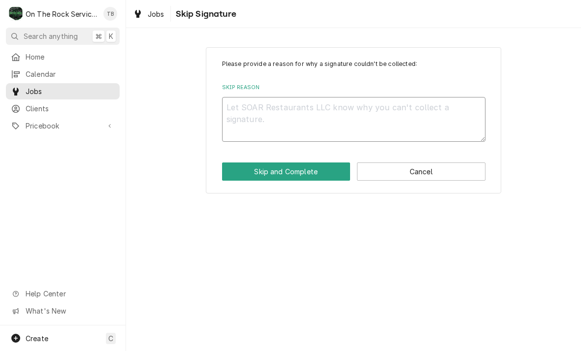
click at [256, 115] on textarea "Skip Reason" at bounding box center [353, 119] width 263 height 45
type textarea "x"
type textarea "S"
type textarea "x"
type textarea "SK"
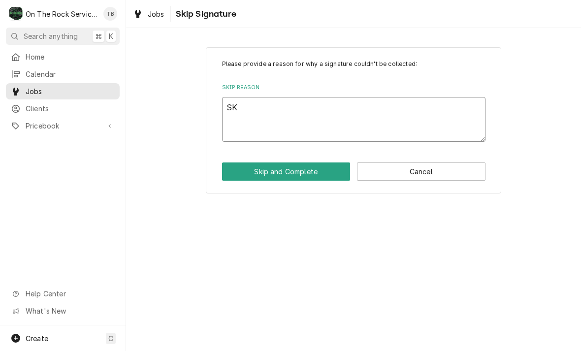
type textarea "x"
type textarea "SKI"
type textarea "x"
type textarea "SKIP"
type textarea "x"
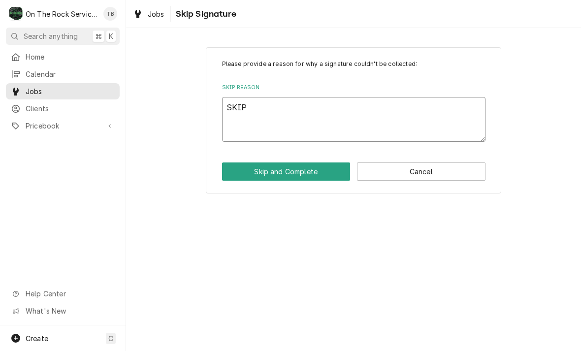
type textarea "SKIP/"
type textarea "x"
type textarea "SKIP/"
type textarea "x"
type textarea "SKIP/ C"
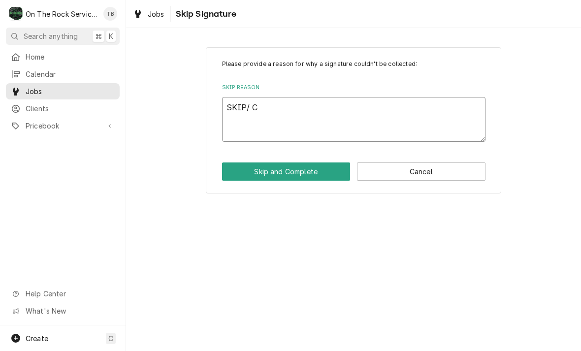
type textarea "x"
type textarea "SKIP/ [GEOGRAPHIC_DATA]"
type textarea "x"
type textarea "SKIP/ CAN"
type textarea "x"
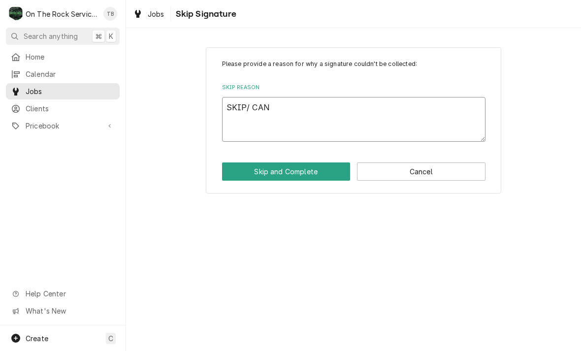
type textarea "SKIP/ CANC"
type textarea "x"
type textarea "SKIP/ CANCE"
type textarea "x"
type textarea "SKIP/ CANCEL"
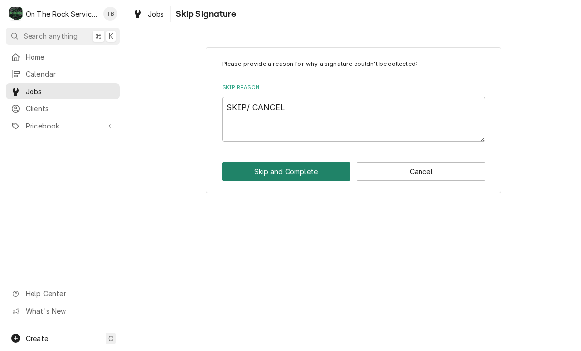
click at [303, 174] on button "Skip and Complete" at bounding box center [286, 171] width 128 height 18
type textarea "x"
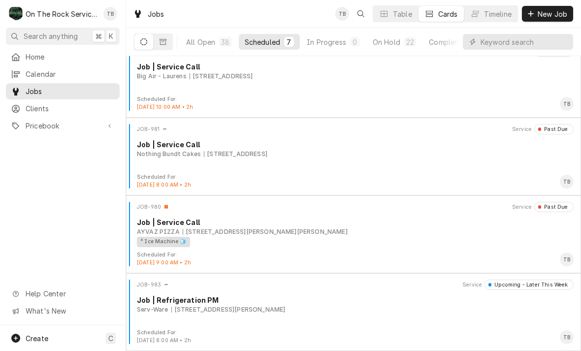
scroll to position [250, 0]
click at [501, 43] on input "Dynamic Content Wrapper" at bounding box center [524, 42] width 88 height 16
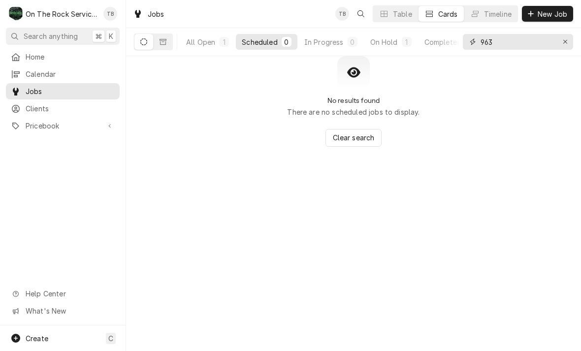
type input "963"
click at [386, 44] on div "On Hold" at bounding box center [384, 42] width 28 height 10
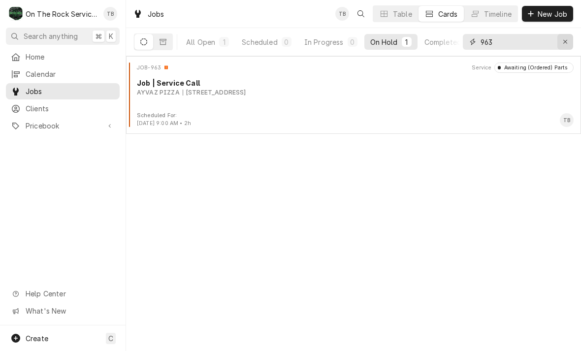
click at [564, 44] on icon "Erase input" at bounding box center [565, 41] width 5 height 7
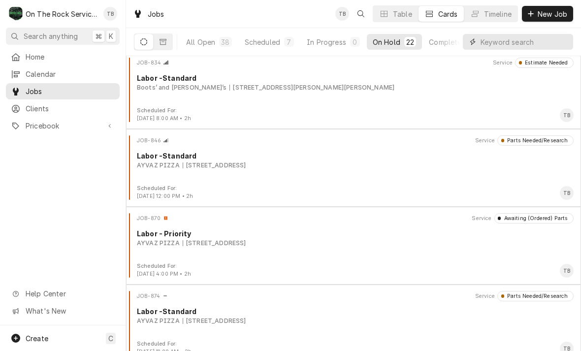
scroll to position [316, 0]
click at [278, 42] on div "Scheduled" at bounding box center [262, 42] width 35 height 10
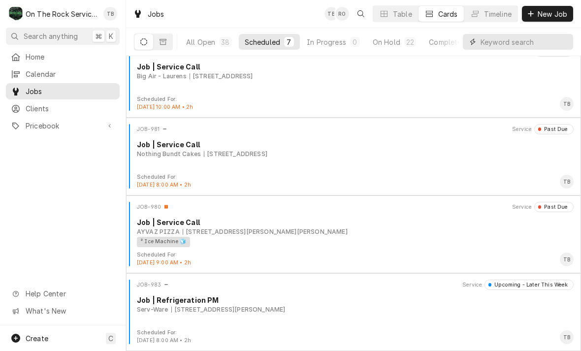
scroll to position [250, 0]
click at [313, 243] on div "² Ice Machine 🧊" at bounding box center [352, 242] width 430 height 10
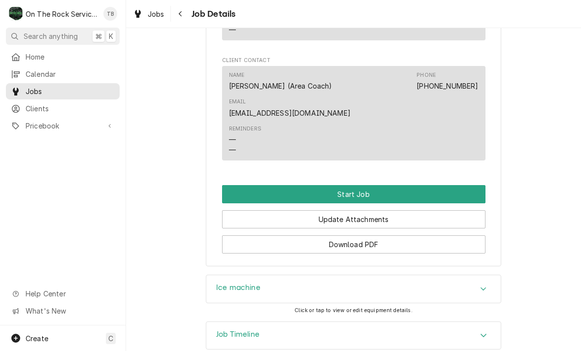
scroll to position [880, 0]
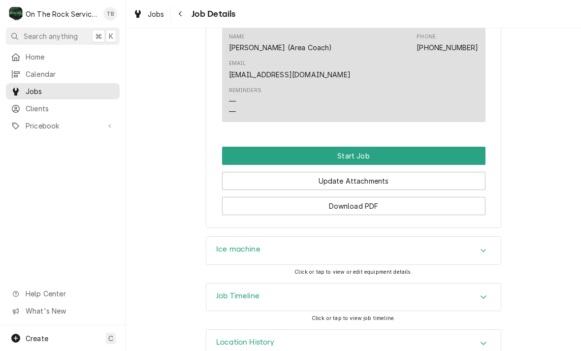
click at [370, 147] on button "Start Job" at bounding box center [353, 156] width 263 height 18
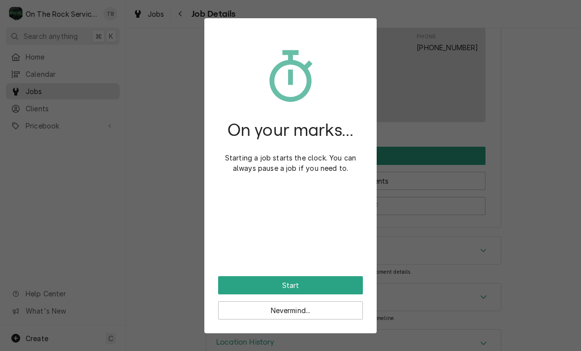
click at [338, 283] on button "Start" at bounding box center [290, 285] width 145 height 18
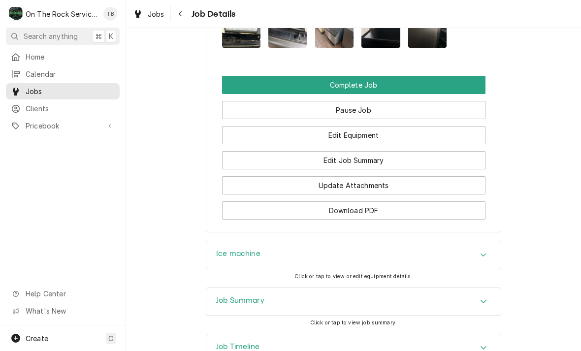
scroll to position [1076, 0]
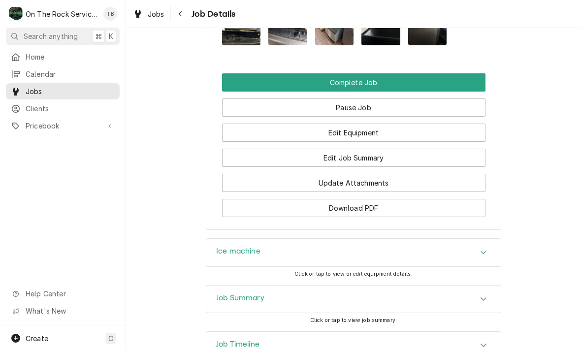
click at [365, 149] on button "Edit Job Summary" at bounding box center [353, 158] width 263 height 18
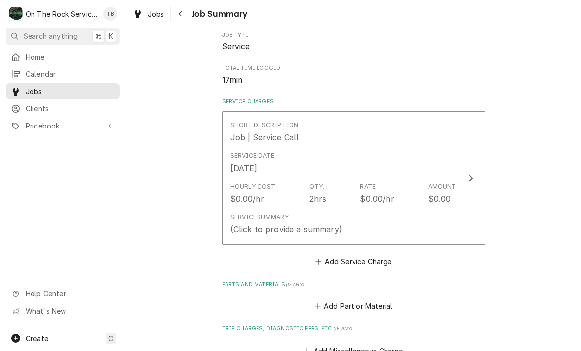
click at [409, 209] on div "Service Summary (Click to provide a summary)" at bounding box center [343, 224] width 226 height 31
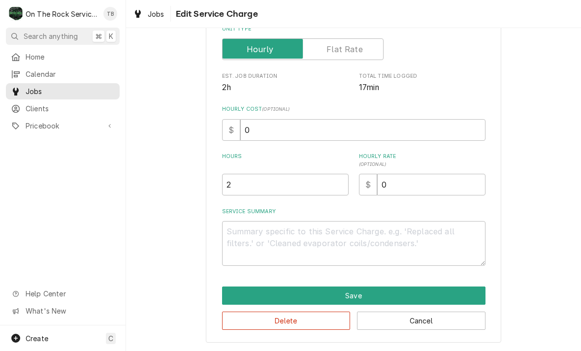
scroll to position [135, 0]
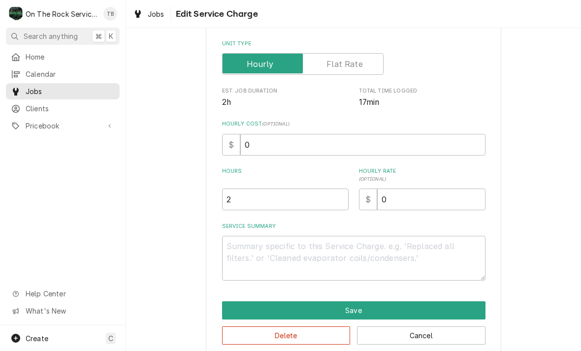
type textarea "x"
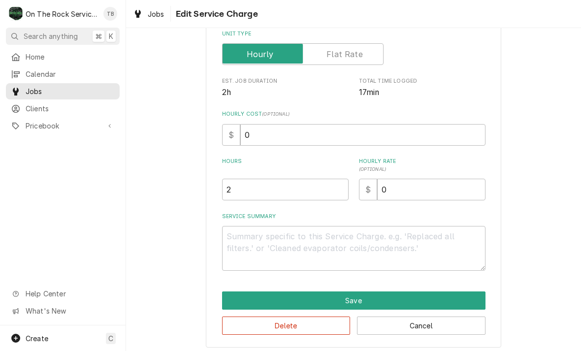
scroll to position [149, 0]
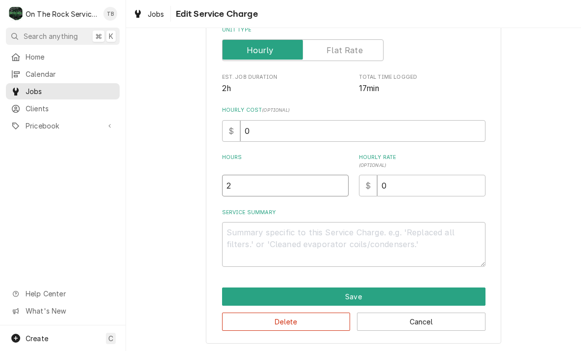
click at [245, 181] on input "2" at bounding box center [285, 186] width 126 height 22
type textarea "x"
type input "1"
click at [264, 236] on textarea "Service Summary" at bounding box center [353, 244] width 263 height 45
type textarea "x"
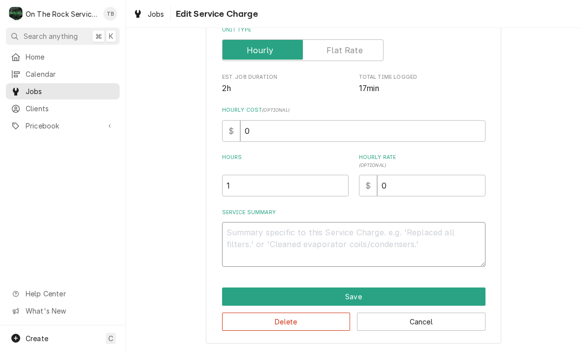
type textarea "8"
type textarea "x"
type textarea "8/"
type textarea "x"
type textarea "8/1"
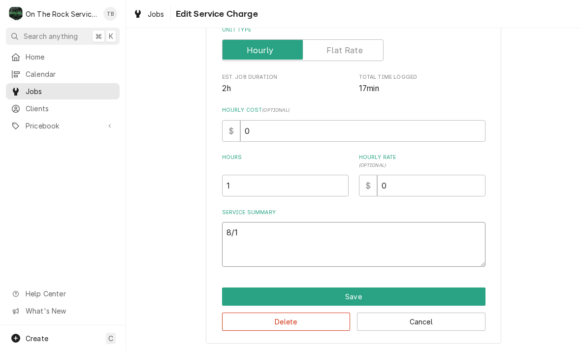
type textarea "x"
type textarea "8/15"
type textarea "x"
type textarea "8/15/"
type textarea "x"
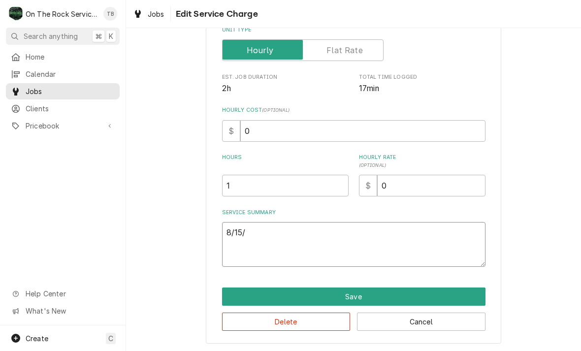
type textarea "8/15/2"
type textarea "x"
type textarea "[DATE]"
type textarea "x"
type textarea "[DATE]"
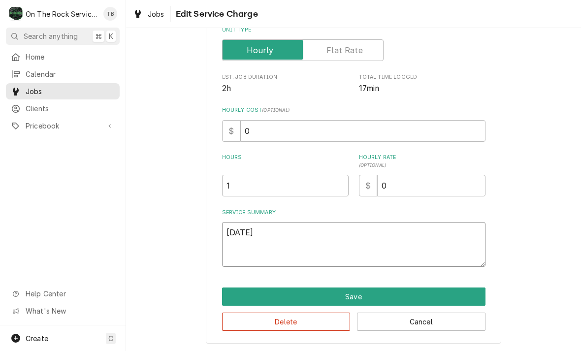
type textarea "x"
type textarea "[DATE] t"
type textarea "x"
type textarea "[DATE] tm"
type textarea "x"
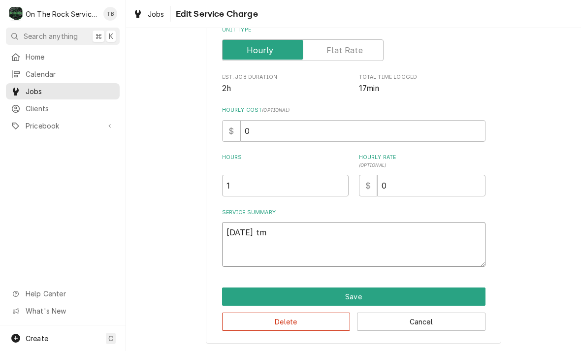
type textarea "[DATE] tmb"
type textarea "x"
type textarea "[DATE] tmb"
type textarea "x"
type textarea "[DATE] tmb p"
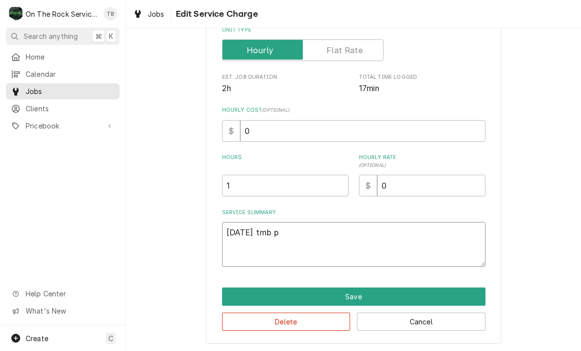
type textarea "x"
type textarea "8/15/25 tmb pr"
type textarea "x"
type textarea "8/15/25 tmb pro"
type textarea "x"
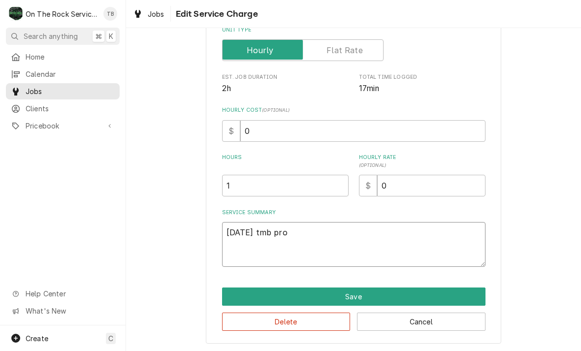
type textarea "8/15/25 tmb prov"
type textarea "x"
type textarea "8/15/25 tmb provi"
type textarea "x"
type textarea "8/15/25 tmb provid"
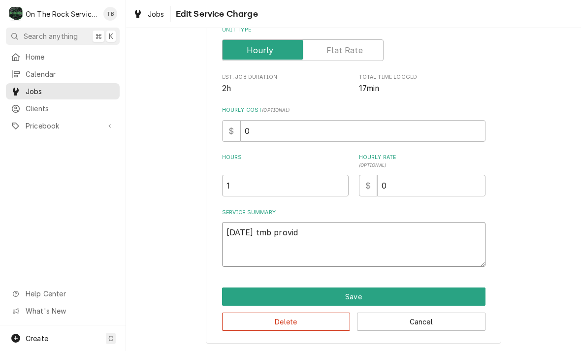
type textarea "x"
type textarea "8/15/25 tmb provide"
type textarea "x"
type textarea "8/15/25 tmb provide s"
type textarea "x"
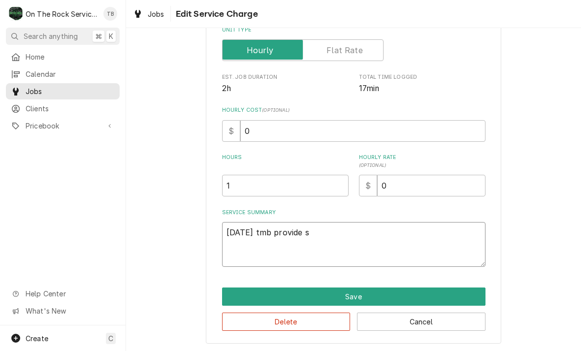
type textarea "8/15/25 tmb provide se"
type textarea "x"
type textarea "8/15/25 tmb provide ser"
type textarea "x"
type textarea "8/15/25 tmb provide serv"
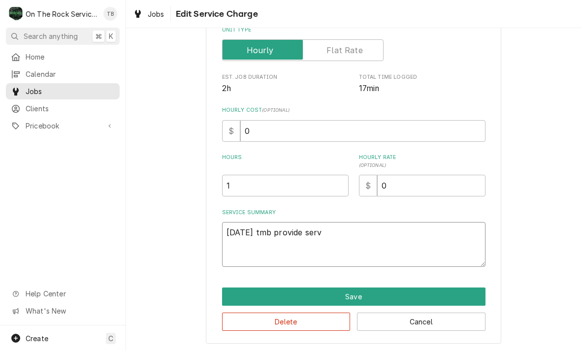
type textarea "x"
type textarea "8/15/25 tmb provide servi"
type textarea "x"
type textarea "8/15/25 tmb provide servic"
type textarea "x"
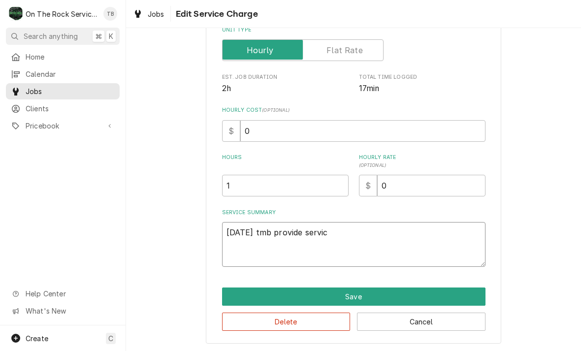
type textarea "8/15/25 tmb provide service"
type textarea "x"
type textarea "8/15/25 tmb provide service"
type textarea "x"
type textarea "8/15/25 tmb provide service p"
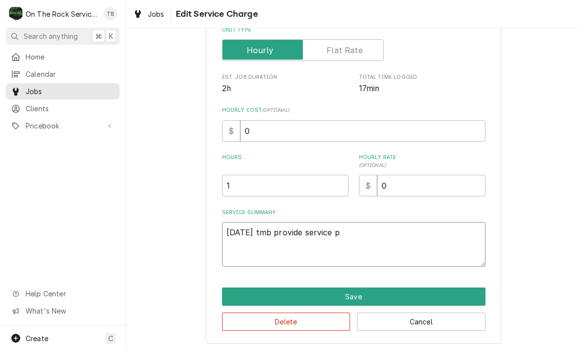
type textarea "x"
type textarea "8/15/25 tmb provide service par"
type textarea "x"
type textarea "8/15/25 tmb provide service part"
type textarea "x"
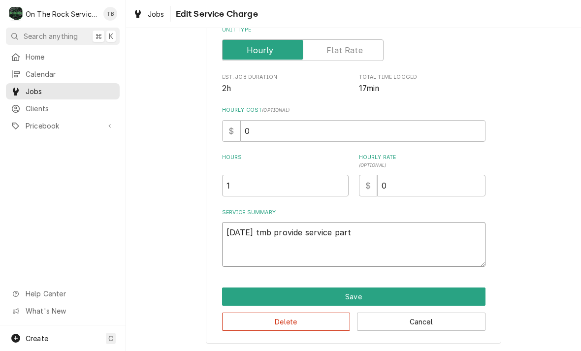
type textarea "8/15/25 tmb provide service parts"
type textarea "x"
type textarea "8/15/25 tmb provide service parts"
type textarea "x"
type textarea "8/15/25 tmb provide service parts a"
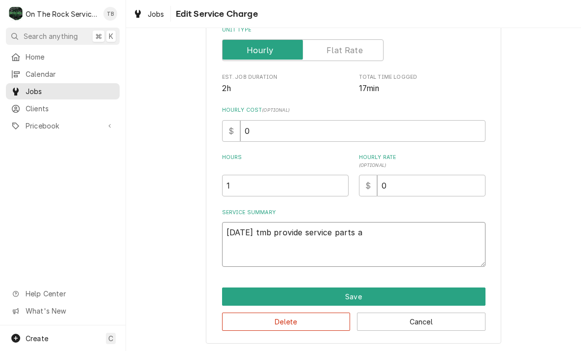
type textarea "x"
type textarea "8/15/25 tmb provide service parts an"
type textarea "x"
type textarea "8/15/25 tmb provide service parts and"
type textarea "x"
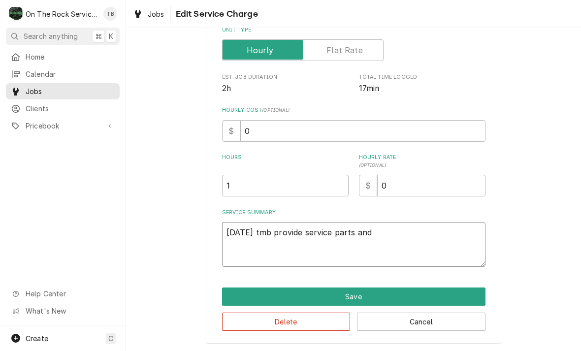
type textarea "8/15/25 tmb provide service parts and l"
type textarea "x"
type textarea "8/15/25 tmb provide service parts and la"
type textarea "x"
type textarea "8/15/25 tmb provide service parts and labo"
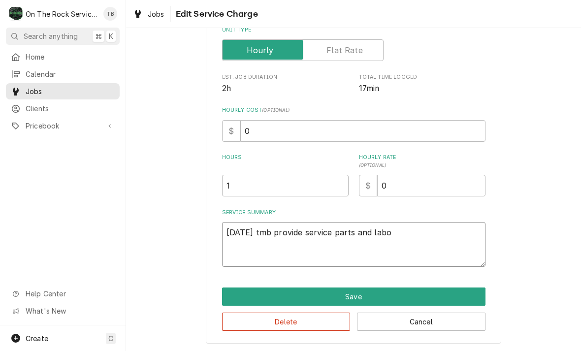
type textarea "x"
type textarea "8/15/25 tmb provide service parts and labor"
type textarea "x"
type textarea "8/15/25 tmb provide service parts and labor t"
type textarea "x"
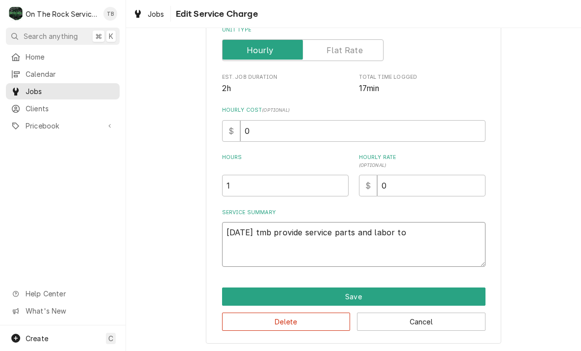
type textarea "8/15/25 tmb provide service parts and labor to"
type textarea "x"
type textarea "8/15/25 tmb provide service parts and labor to d"
type textarea "x"
type textarea "8/15/25 tmb provide service parts and labor to de"
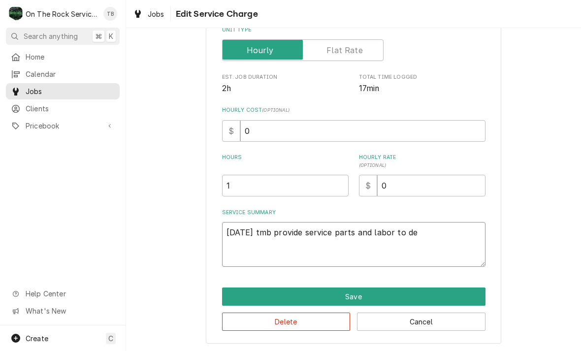
type textarea "x"
type textarea "8/15/25 tmb provide service parts and labor to det"
type textarea "x"
type textarea "8/15/25 tmb provide service parts and labor to dete"
type textarea "x"
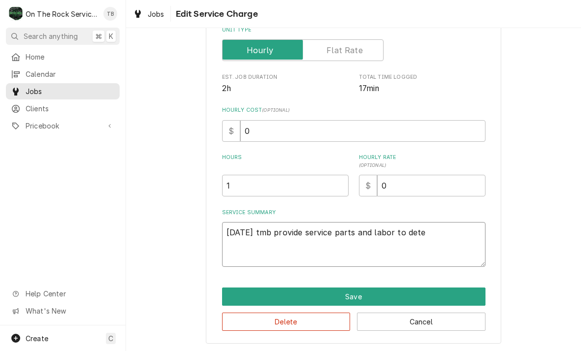
type textarea "8/15/25 tmb provide service parts and labor to deter"
type textarea "x"
type textarea "8/15/25 tmb provide service parts and labor to determ"
type textarea "x"
type textarea "8/15/25 tmb provide service parts and labor to determi"
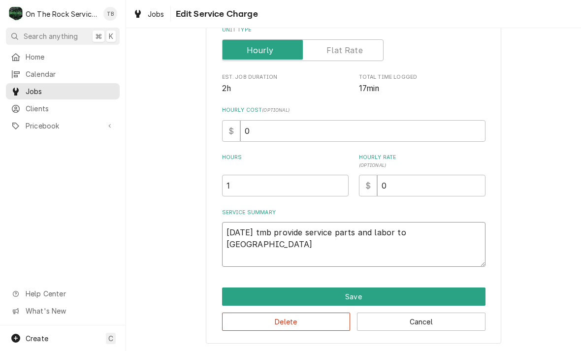
type textarea "x"
type textarea "8/15/25 tmb provide service parts and labor to determine"
type textarea "x"
type textarea "8/15/25 tmb provide service parts and labor to determine t"
type textarea "x"
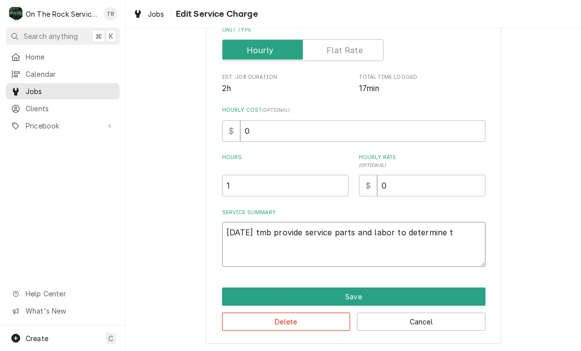
type textarea "8/15/25 tmb provide service parts and labor to determine th"
type textarea "x"
type textarea "8/15/25 tmb provide service parts and labor to determine tha"
type textarea "x"
type textarea "8/15/25 tmb provide service parts and labor to determine that"
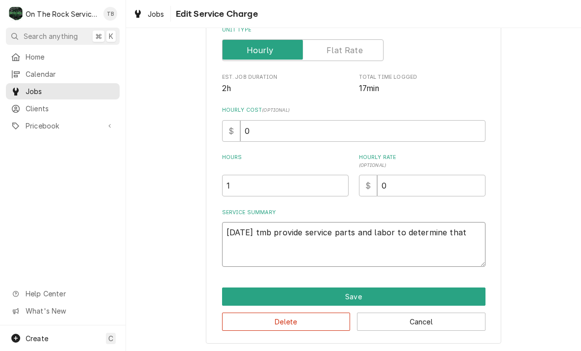
type textarea "x"
type textarea "8/15/25 tmb provide service parts and labor to determine that p"
type textarea "x"
type textarea "8/15/25 tmb provide service parts and labor to determine that per"
type textarea "x"
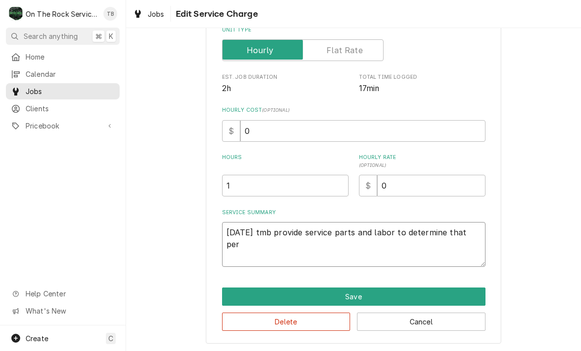
type textarea "8/15/25 tmb provide service parts and labor to determine that per"
type textarea "x"
type textarea "8/15/25 tmb provide service parts and labor to determine that per c"
type textarea "x"
type textarea "8/15/25 tmb provide service parts and labor to determine that per cu"
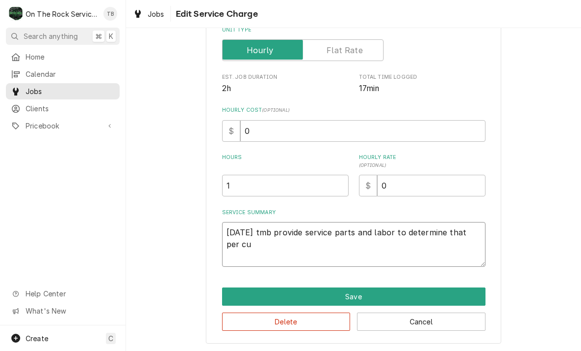
type textarea "x"
type textarea "8/15/25 tmb provide service parts and labor to determine that per cust"
type textarea "x"
type textarea "8/15/25 tmb provide service parts and labor to determine that per custo"
type textarea "x"
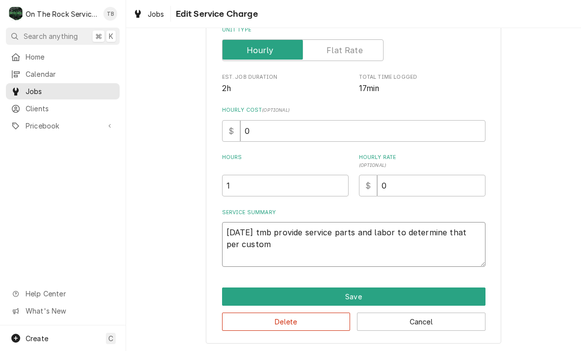
type textarea "8/15/25 tmb provide service parts and labor to determine that per custome"
type textarea "x"
type textarea "8/15/25 tmb provide service parts and labor to determine that per customer"
type textarea "x"
type textarea "8/15/25 tmb provide service parts and labor to determine that per customer"
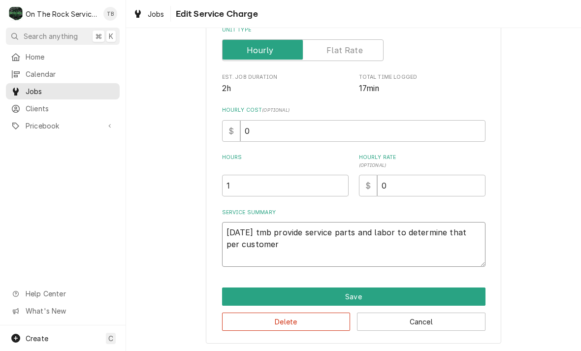
type textarea "x"
type textarea "8/15/25 tmb provide service parts and labor to determine that per customer i"
type textarea "x"
type textarea "8/15/25 tmb provide service parts and labor to determine that per customer in"
type textarea "x"
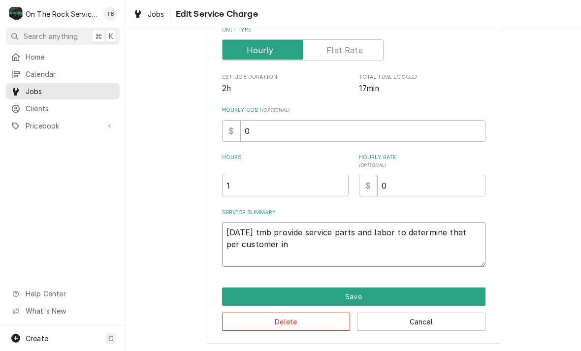
type textarea "8/15/25 tmb provide service parts and labor to determine that per customer int"
type textarea "x"
type textarea "8/15/25 tmb provide service parts and labor to determine that per customer inte"
type textarea "x"
type textarea "8/15/25 tmb provide service parts and labor to determine that per customer inter"
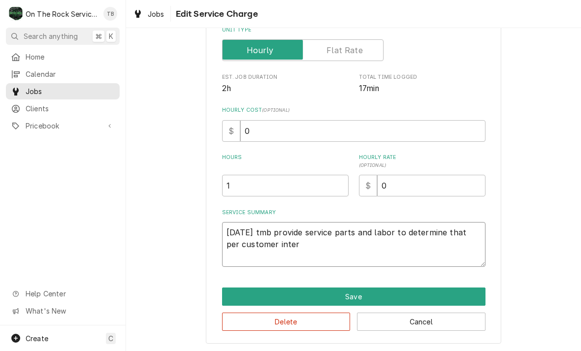
type textarea "x"
type textarea "8/15/25 tmb provide service parts and labor to determine that per customer inte…"
type textarea "x"
type textarea "8/15/25 tmb provide service parts and labor to determine that per customer inte…"
type textarea "x"
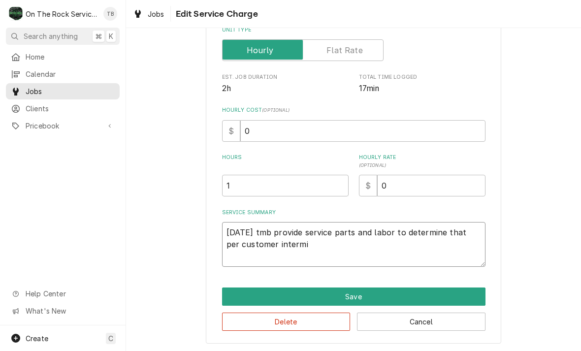
type textarea "8/15/25 tmb provide service parts and labor to determine that per customer inte…"
type textarea "x"
type textarea "8/15/25 tmb provide service parts and labor to determine that per customer inte…"
type textarea "x"
type textarea "8/15/25 tmb provide service parts and labor to determine that per customer inte…"
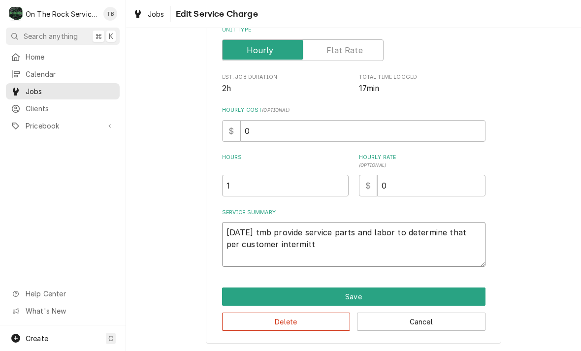
type textarea "x"
type textarea "8/15/25 tmb provide service parts and labor to determine that per customer inte…"
type textarea "x"
type textarea "8/15/25 tmb provide service parts and labor to determine that per customer inte…"
type textarea "x"
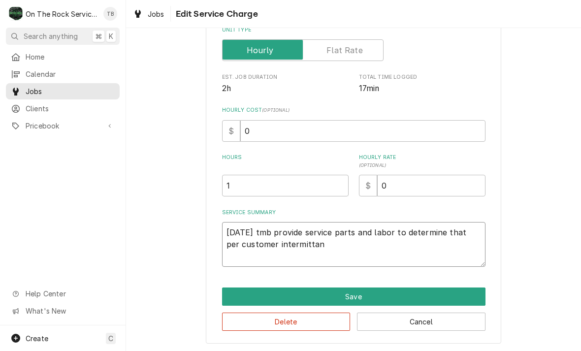
type textarea "8/15/25 tmb provide service parts and labor to determine that per customer inte…"
type textarea "x"
type textarea "8/15/25 tmb provide service parts and labor to determine that per customer inte…"
type textarea "x"
type textarea "8/15/25 tmb provide service parts and labor to determine that per customer inte…"
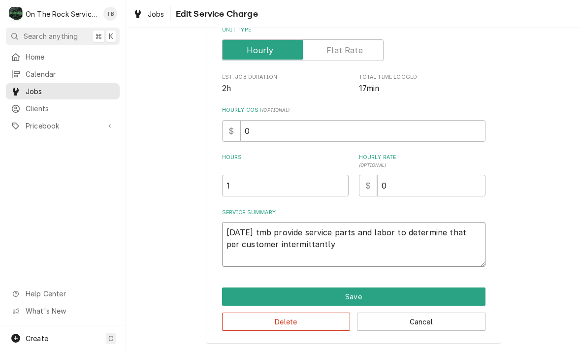
type textarea "x"
type textarea "8/15/25 tmb provide service parts and labor to determine that per customer inte…"
type textarea "x"
type textarea "8/15/25 tmb provide service parts and labor to determine that per customer inte…"
type textarea "x"
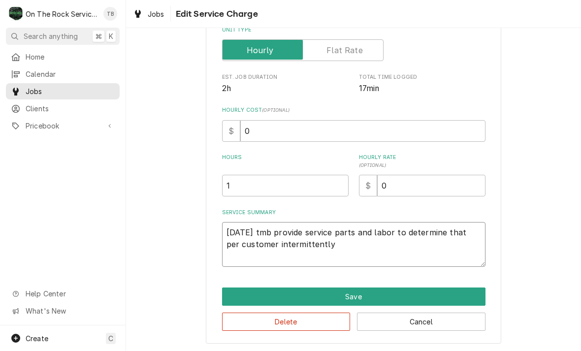
type textarea "8/15/25 tmb provide service parts and labor to determine that per customer inte…"
type textarea "x"
type textarea "8/15/25 tmb provide service parts and labor to determine that per customer inte…"
type textarea "x"
type textarea "8/15/25 tmb provide service parts and labor to determine that per customer inte…"
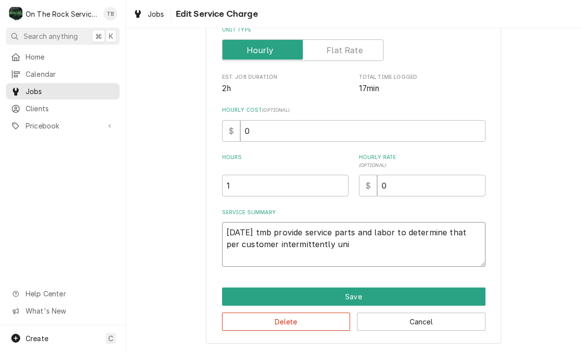
type textarea "x"
type textarea "8/15/25 tmb provide service parts and labor to determine that per customer inte…"
type textarea "x"
type textarea "8/15/25 tmb provide service parts and labor to determine that per customer inte…"
type textarea "x"
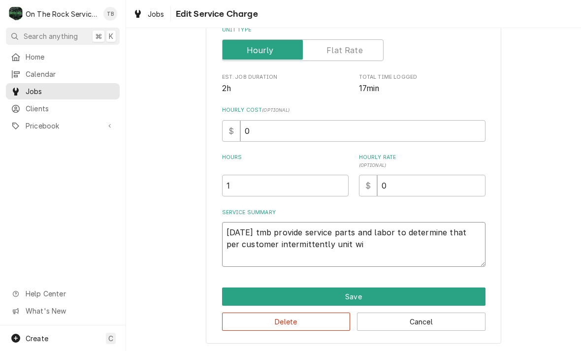
type textarea "8/15/25 tmb provide service parts and labor to determine that per customer inte…"
type textarea "x"
type textarea "8/15/25 tmb provide service parts and labor to determine that per customer inte…"
type textarea "x"
type textarea "8/15/25 tmb provide service parts and labor to determine that per customer inte…"
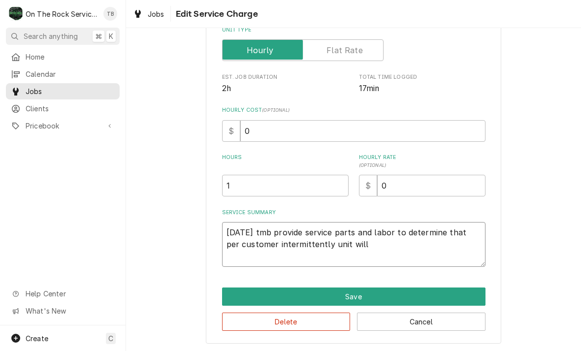
type textarea "x"
type textarea "8/15/25 tmb provide service parts and labor to determine that per customer inte…"
type textarea "x"
type textarea "8/15/25 tmb provide service parts and labor to determine that per customer inte…"
type textarea "x"
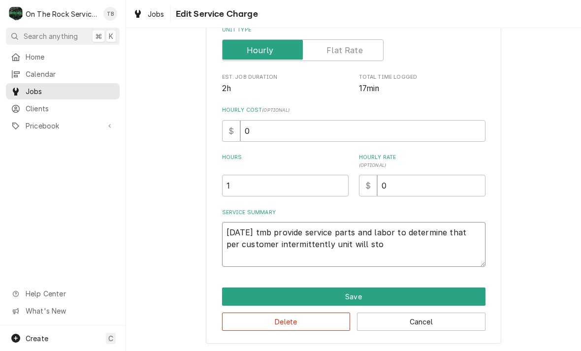
type textarea "8/15/25 tmb provide service parts and labor to determine that per customer inte…"
type textarea "x"
type textarea "8/15/25 tmb provide service parts and labor to determine that per customer inte…"
type textarea "x"
type textarea "8/15/25 tmb provide service parts and labor to determine that per customer inte…"
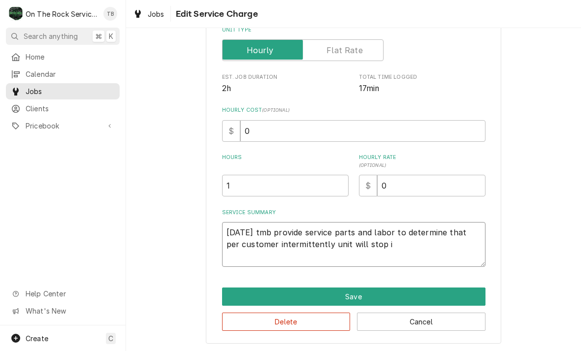
type textarea "x"
type textarea "8/15/25 tmb provide service parts and labor to determine that per customer inte…"
type textarea "x"
type textarea "8/15/25 tmb provide service parts and labor to determine that per customer inte…"
type textarea "x"
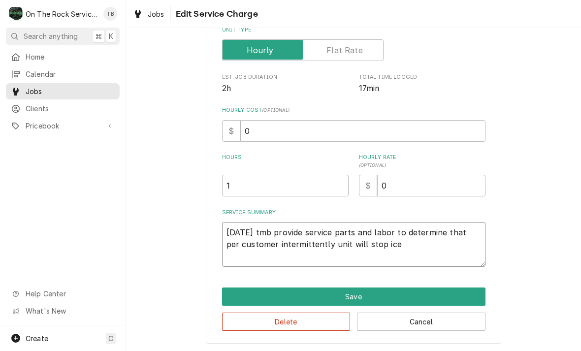
type textarea "8/15/25 tmb provide service parts and labor to determine that per customer inte…"
type textarea "x"
type textarea "8/15/25 tmb provide service parts and labor to determine that per customer inte…"
type textarea "x"
type textarea "8/15/25 tmb provide service parts and labor to determine that per customer inte…"
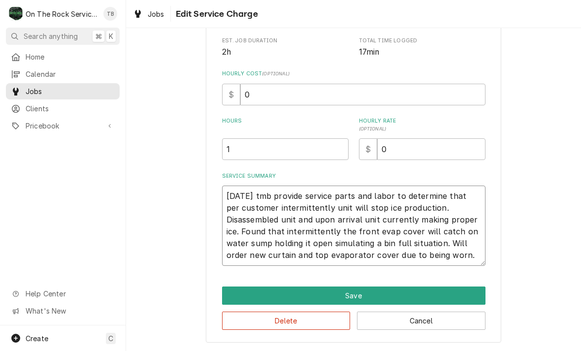
scroll to position [185, 0]
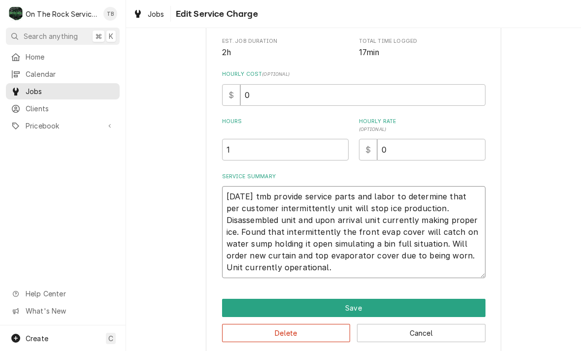
click at [275, 267] on textarea "8/15/25 tmb provide service parts and labor to determine that per customer inte…" at bounding box center [353, 232] width 263 height 92
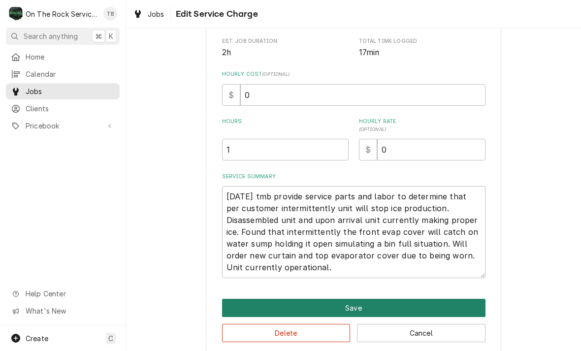
click at [324, 308] on button "Save" at bounding box center [353, 308] width 263 height 18
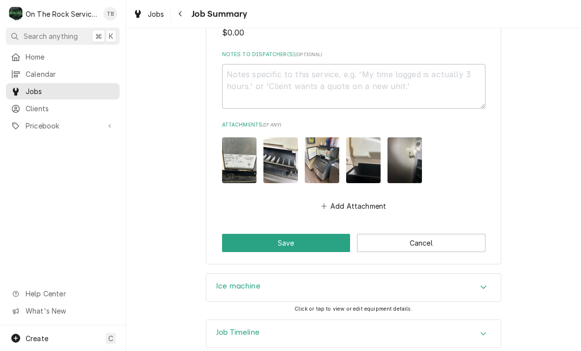
scroll to position [658, 0]
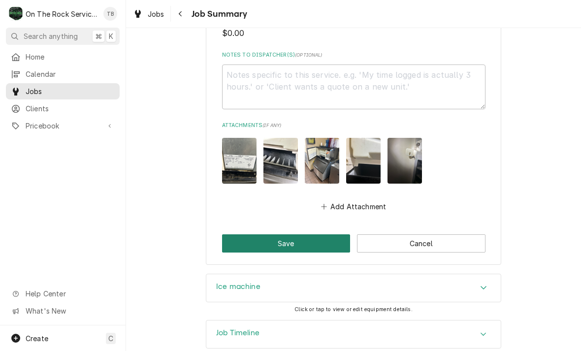
click at [296, 234] on button "Save" at bounding box center [286, 243] width 128 height 18
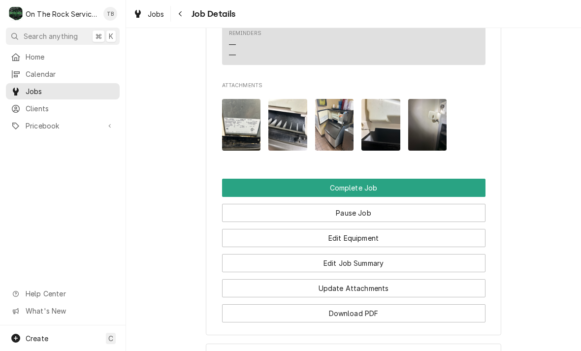
scroll to position [1082, 0]
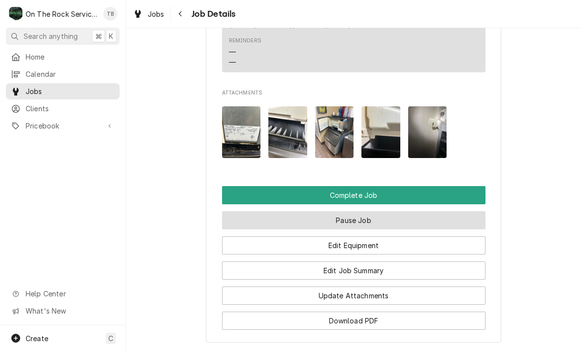
click at [355, 211] on button "Pause Job" at bounding box center [353, 220] width 263 height 18
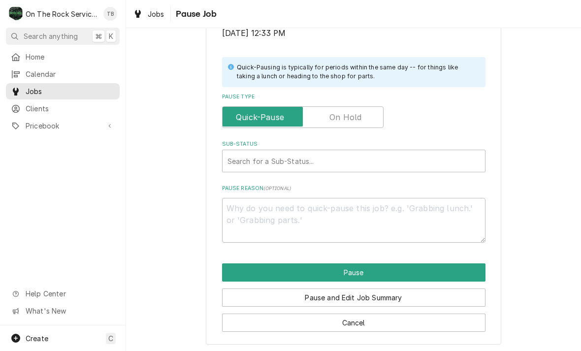
scroll to position [198, 0]
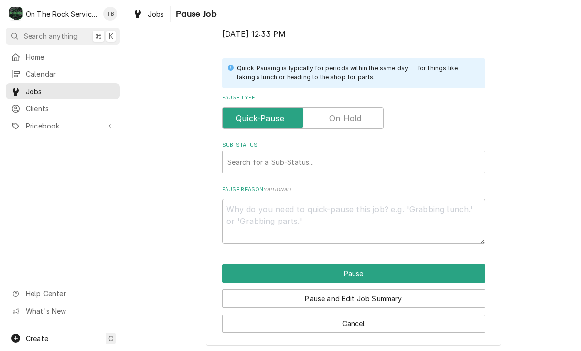
click at [347, 114] on label "Pause Type" at bounding box center [302, 118] width 161 height 22
click at [347, 114] on input "Pause Type" at bounding box center [302, 118] width 153 height 22
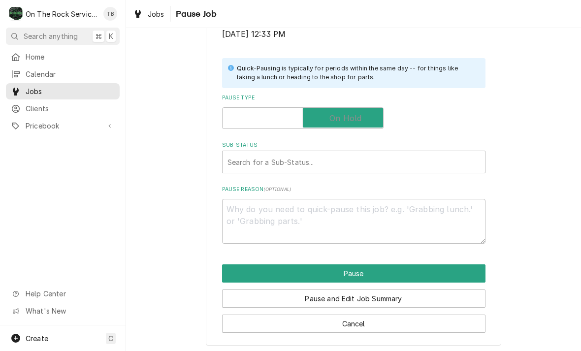
checkbox input "true"
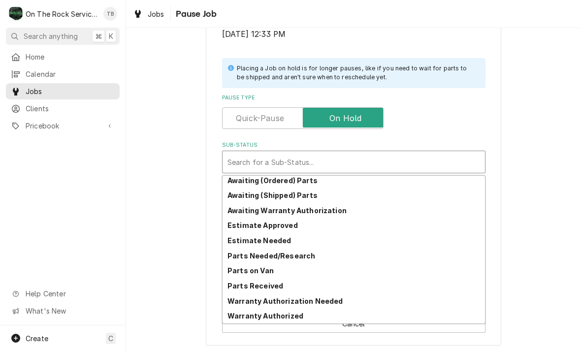
scroll to position [48, 0]
click at [306, 179] on strong "Awaiting (Ordered) Parts" at bounding box center [272, 180] width 90 height 8
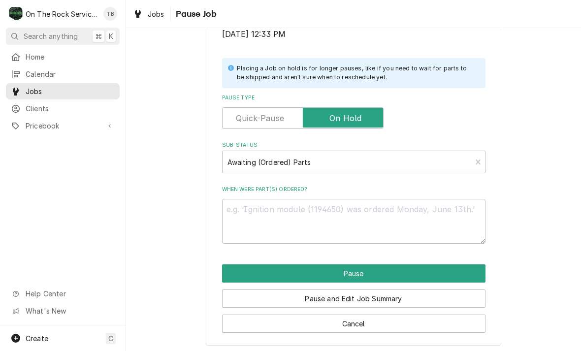
scroll to position [186, 0]
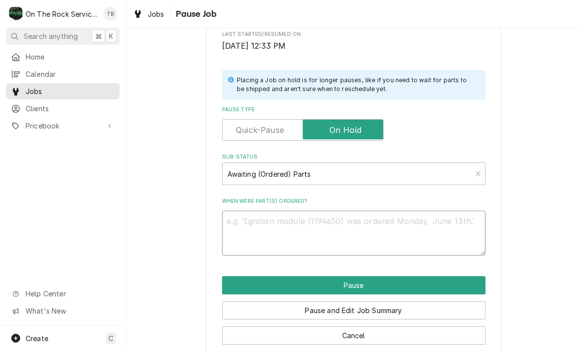
click at [258, 226] on textarea "When were part(s) ordered?" at bounding box center [353, 233] width 263 height 45
type textarea "x"
type textarea "C"
type textarea "x"
type textarea "CU"
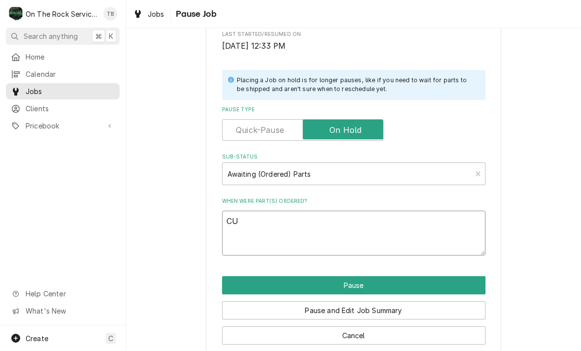
type textarea "x"
type textarea "CUR"
type textarea "x"
type textarea "CURTA"
type textarea "x"
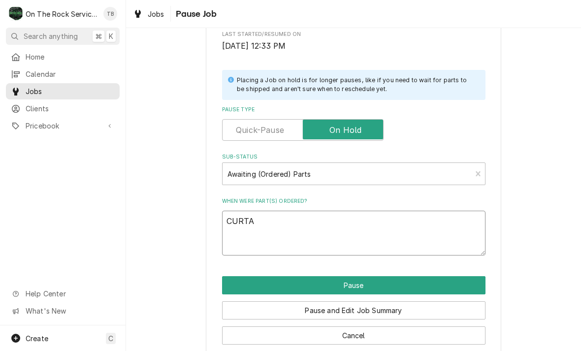
type textarea "CURTAI"
type textarea "x"
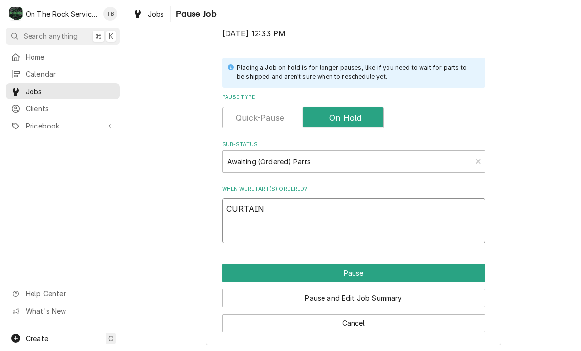
scroll to position [198, 0]
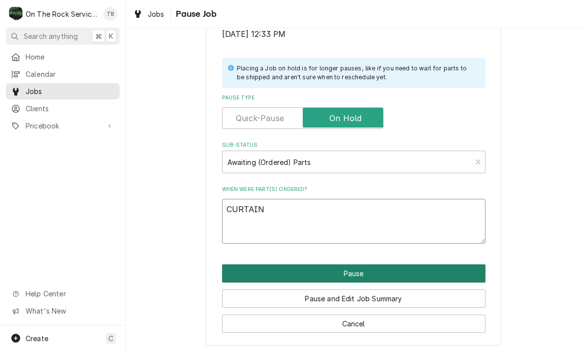
type textarea "CURTAIN"
click at [378, 270] on button "Pause" at bounding box center [353, 273] width 263 height 18
type textarea "x"
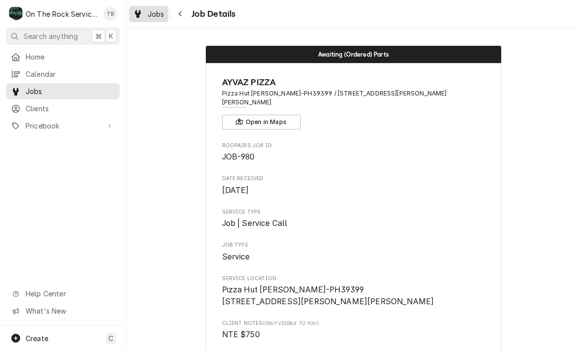
click at [148, 18] on span "Jobs" at bounding box center [156, 14] width 17 height 10
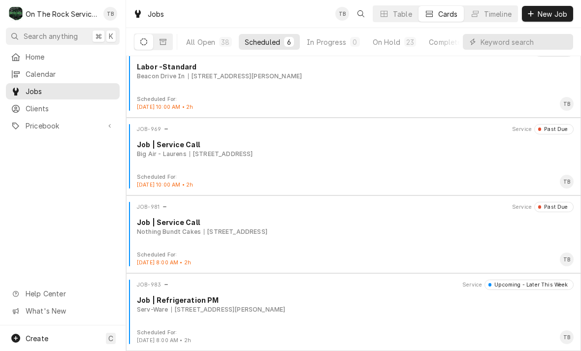
scroll to position [172, 0]
click at [391, 48] on button "On Hold 23" at bounding box center [394, 42] width 55 height 16
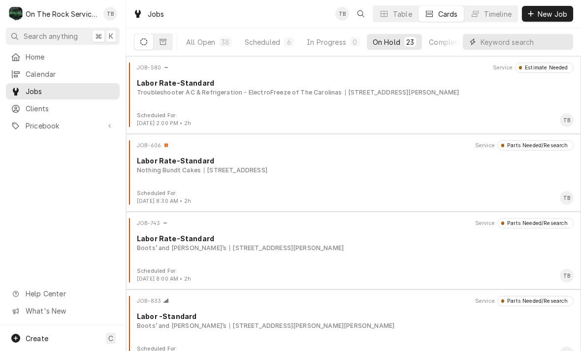
click at [485, 41] on input "Dynamic Content Wrapper" at bounding box center [524, 42] width 88 height 16
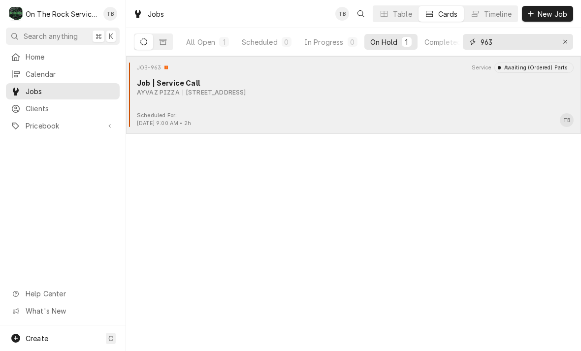
type input "963"
click at [528, 70] on div "Awaiting (Ordered) Parts" at bounding box center [534, 68] width 67 height 8
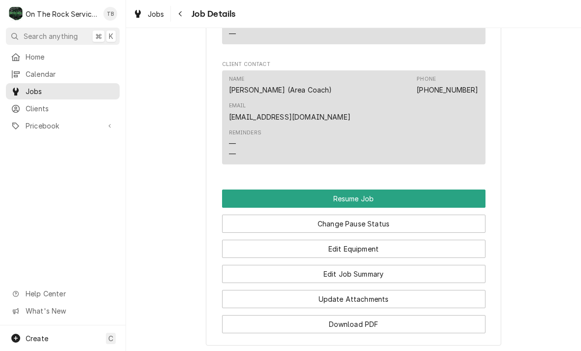
scroll to position [1153, 0]
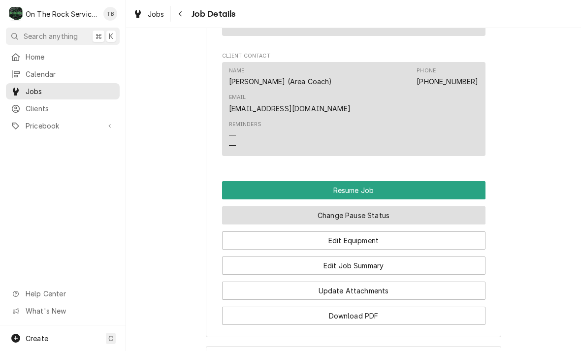
click at [409, 209] on button "Change Pause Status" at bounding box center [353, 215] width 263 height 18
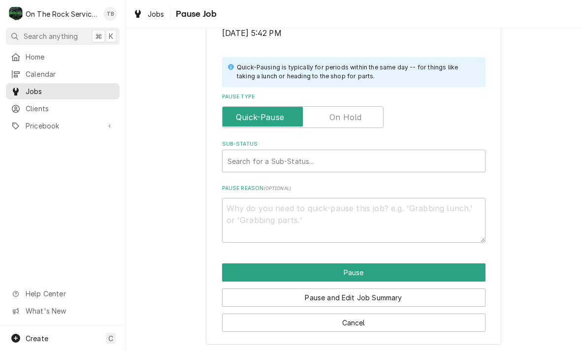
scroll to position [198, 0]
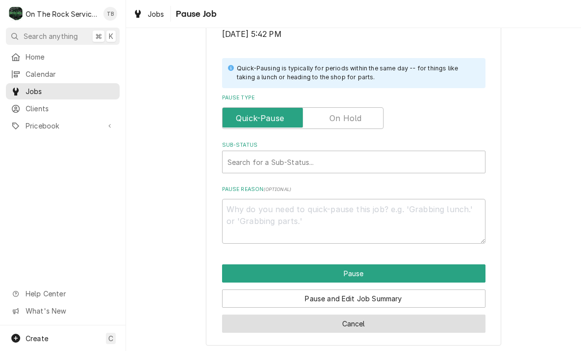
click at [368, 323] on button "Cancel" at bounding box center [353, 323] width 263 height 18
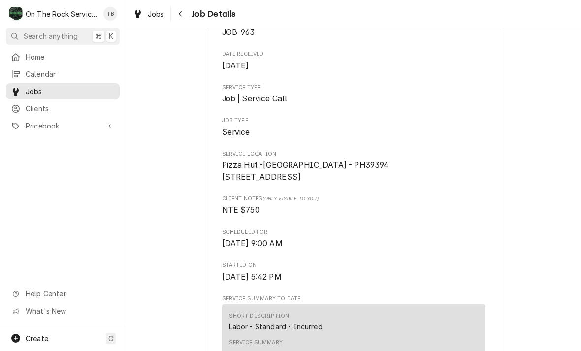
scroll to position [174, 0]
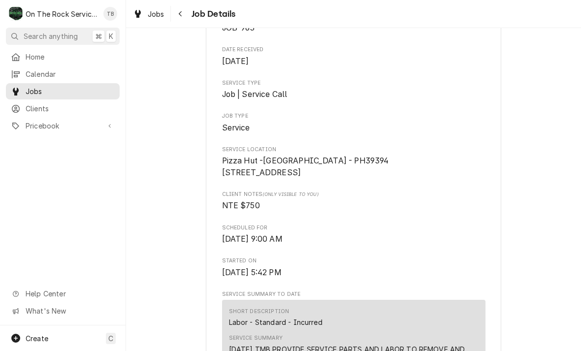
click at [259, 0] on div "Jobs Job Details" at bounding box center [353, 14] width 455 height 28
